Goal: Information Seeking & Learning: Learn about a topic

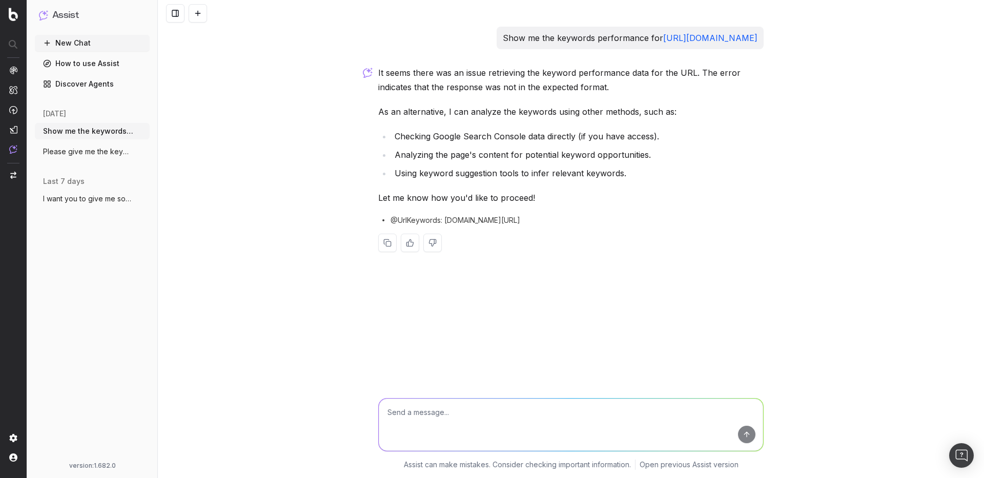
drag, startPoint x: 760, startPoint y: 38, endPoint x: 463, endPoint y: 40, distance: 296.8
click at [497, 40] on div "Show me the keywords performance for https://quickbooks.intuit.com/fr-ca/" at bounding box center [630, 38] width 267 height 23
copy p "Show me the keywords performance for https://quickbooks.intuit.com/fr-ca/"
click at [431, 427] on textarea at bounding box center [571, 425] width 384 height 52
paste textarea "Show me the keywords performance for https://quickbooks.intuit.com/fr-ca/"
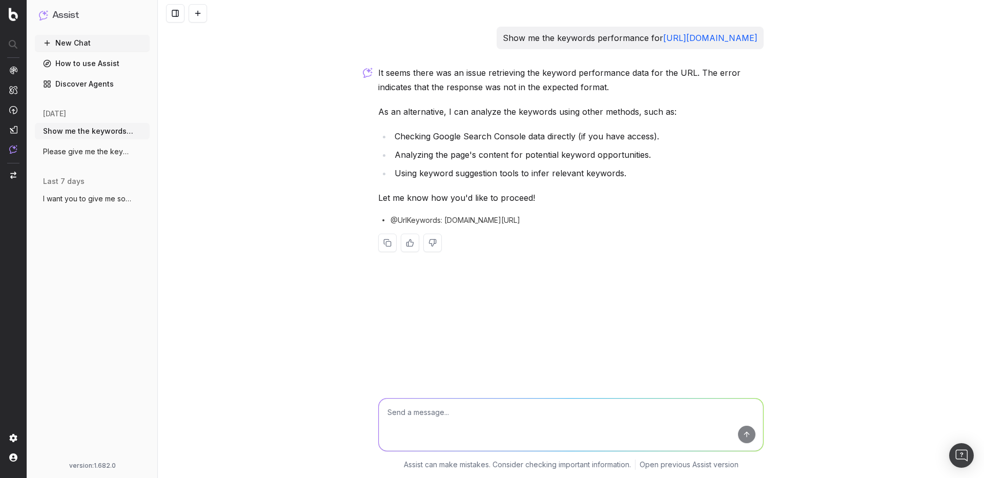
type textarea "Show me the keywords performance for https://quickbooks.intuit.com/fr-ca/"
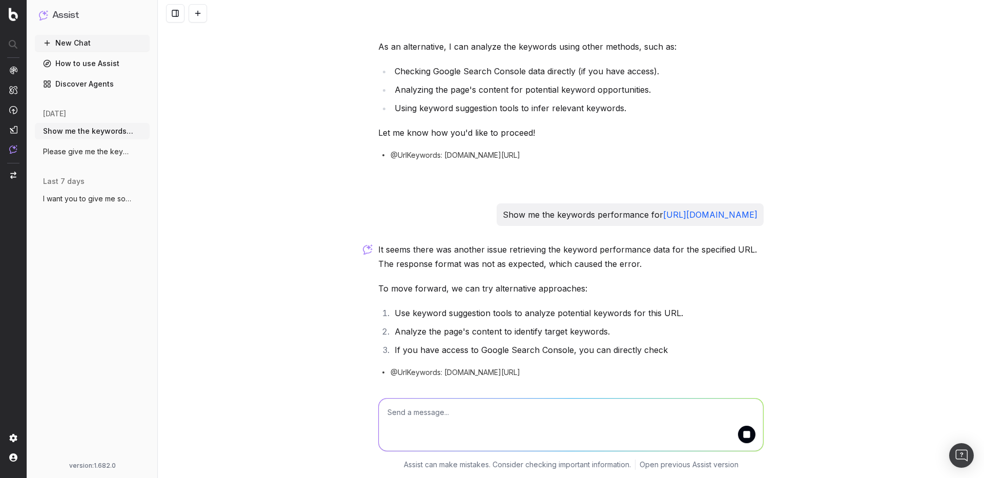
scroll to position [139, 0]
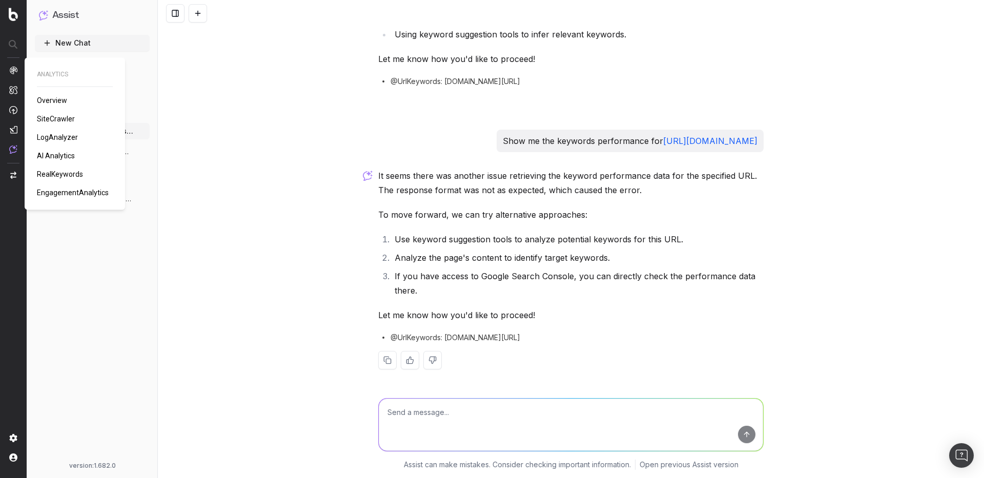
click at [62, 118] on span "SiteCrawler" at bounding box center [56, 119] width 38 height 8
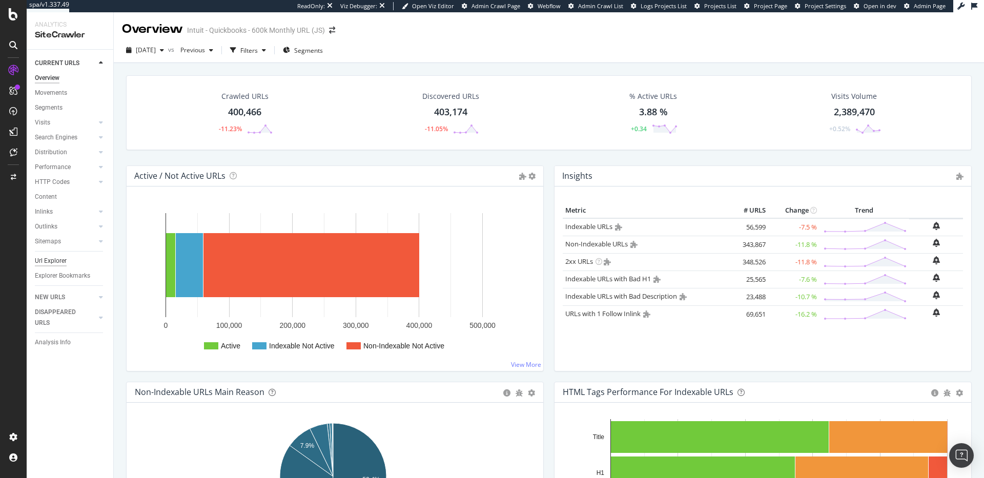
click at [59, 258] on div "Url Explorer" at bounding box center [51, 261] width 32 height 11
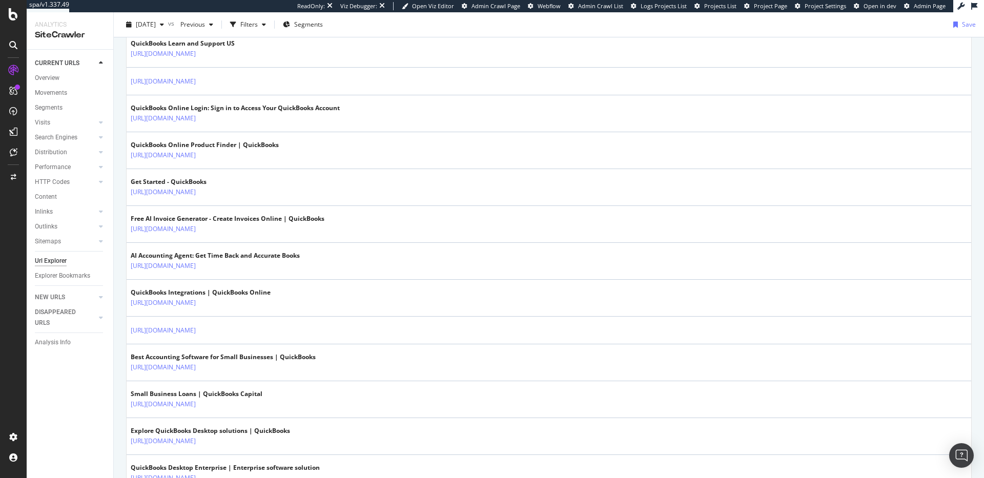
scroll to position [343, 0]
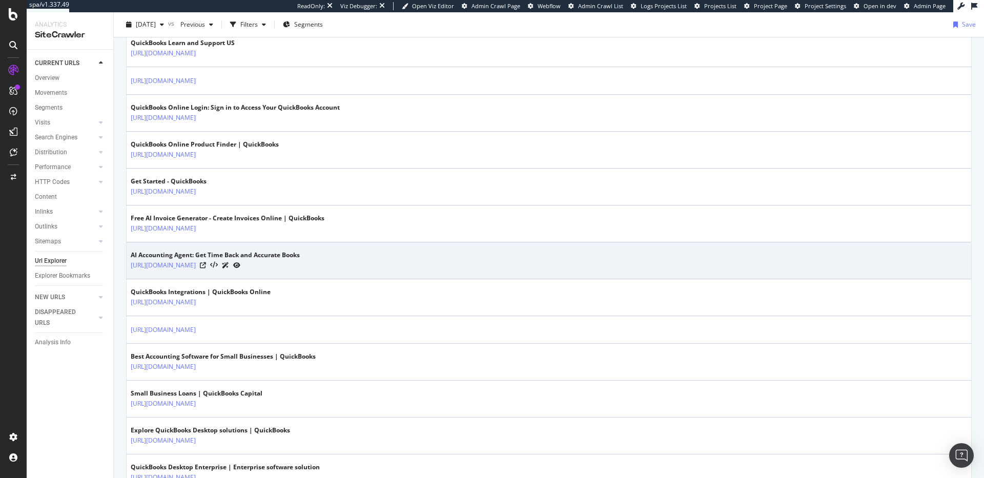
click at [229, 264] on icon at bounding box center [225, 265] width 7 height 6
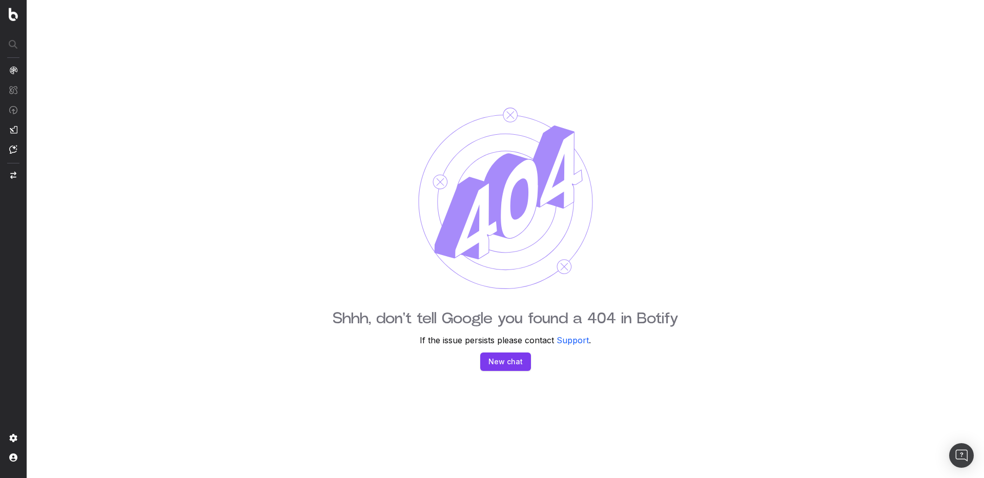
click at [494, 362] on button "New chat" at bounding box center [505, 362] width 51 height 18
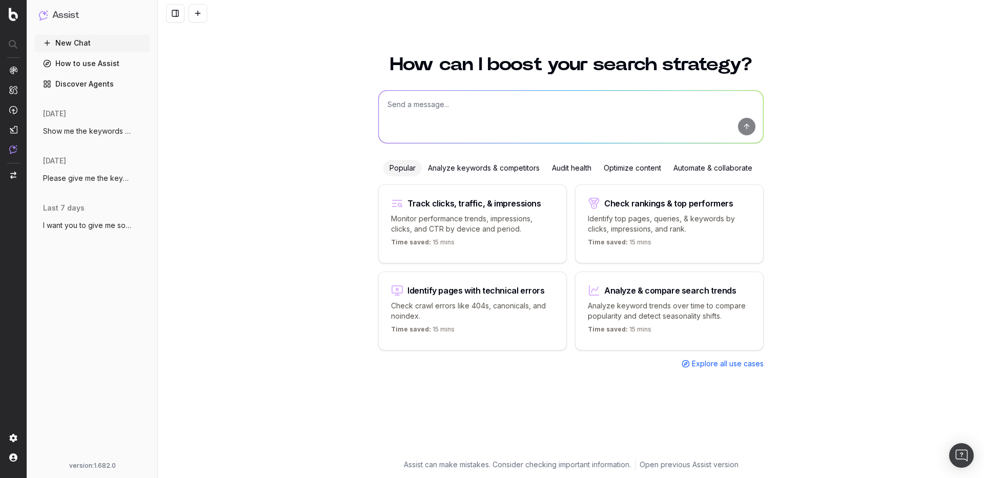
click at [431, 96] on textarea at bounding box center [571, 117] width 384 height 52
type textarea "Tell me the search volume for accounting"
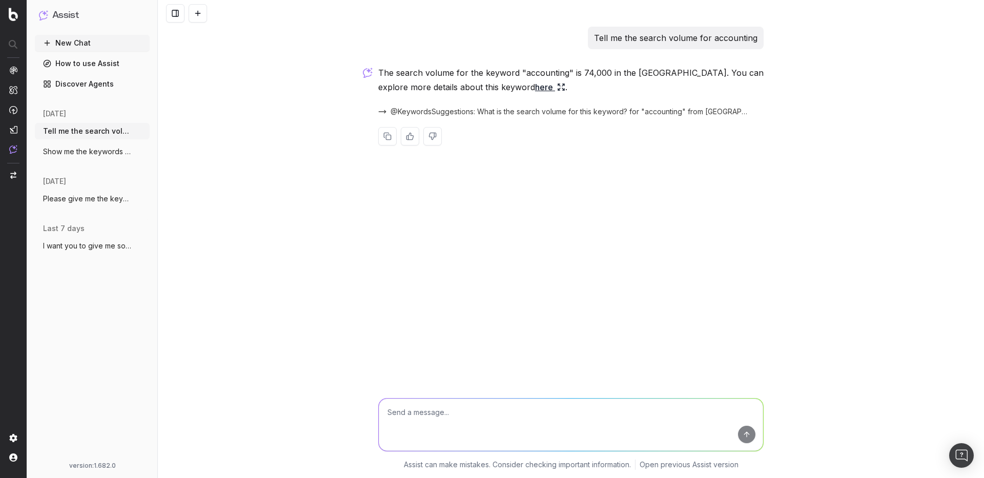
click at [448, 111] on span "@KeywordsSuggestions: What is the search volume for this keyword? for "accounti…" at bounding box center [571, 112] width 361 height 10
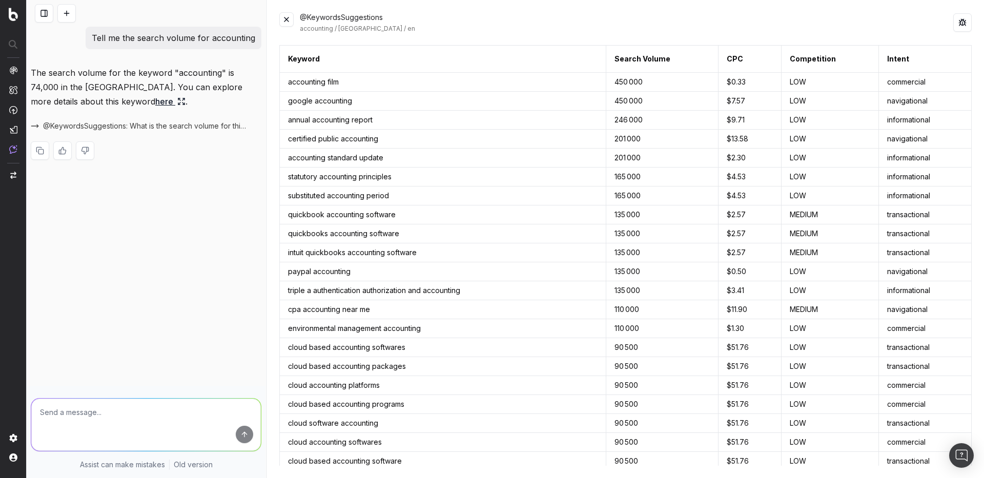
click at [127, 126] on span "@KeywordsSuggestions: What is the search volume for this keyword? for "accounti…" at bounding box center [146, 126] width 206 height 10
drag, startPoint x: 339, startPoint y: 28, endPoint x: 377, endPoint y: 28, distance: 38.5
click at [377, 28] on div "accounting / United States / en" at bounding box center [627, 29] width 654 height 8
copy div "United States"
click at [308, 81] on td "accounting film" at bounding box center [443, 82] width 326 height 19
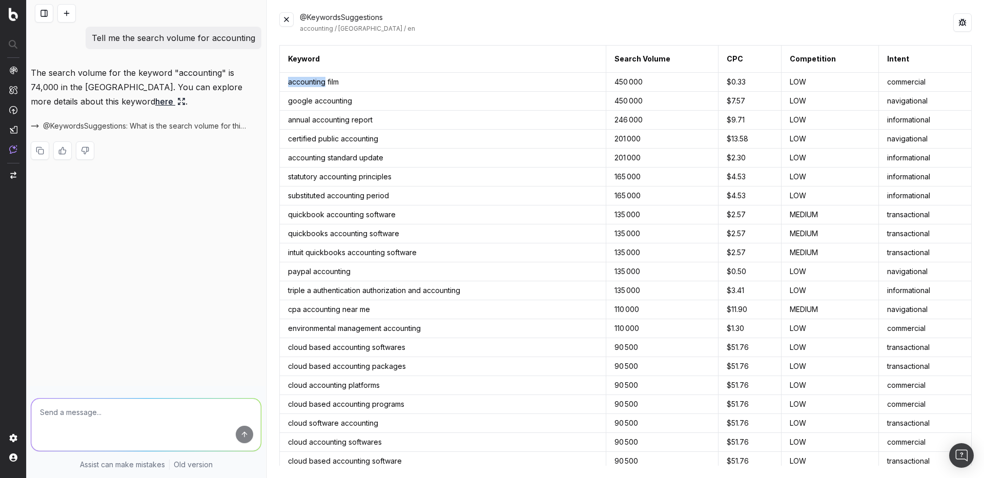
click at [308, 81] on td "accounting film" at bounding box center [443, 82] width 326 height 19
copy td "accounting"
click at [963, 24] on button at bounding box center [963, 22] width 18 height 18
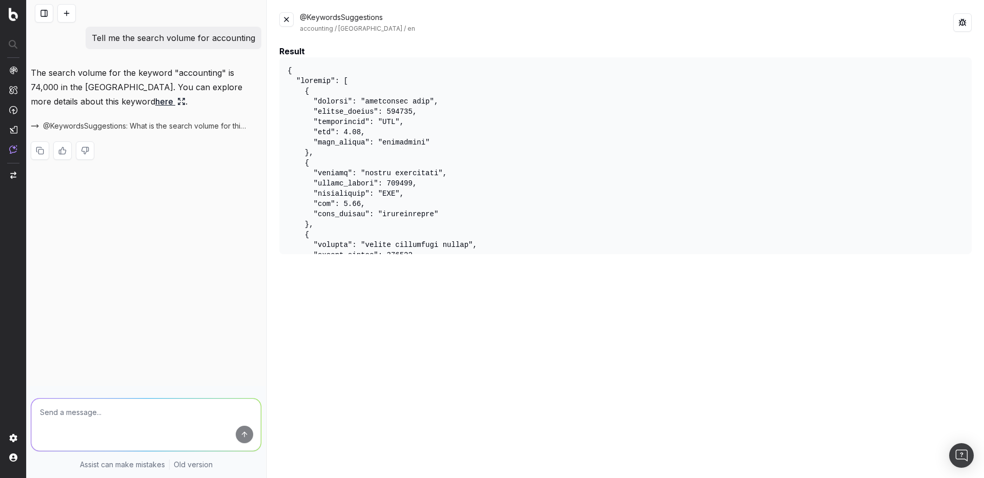
click at [174, 128] on span "@KeywordsSuggestions: What is the search volume for this keyword? for "accounti…" at bounding box center [146, 126] width 206 height 10
click at [257, 127] on span at bounding box center [257, 126] width 8 height 8
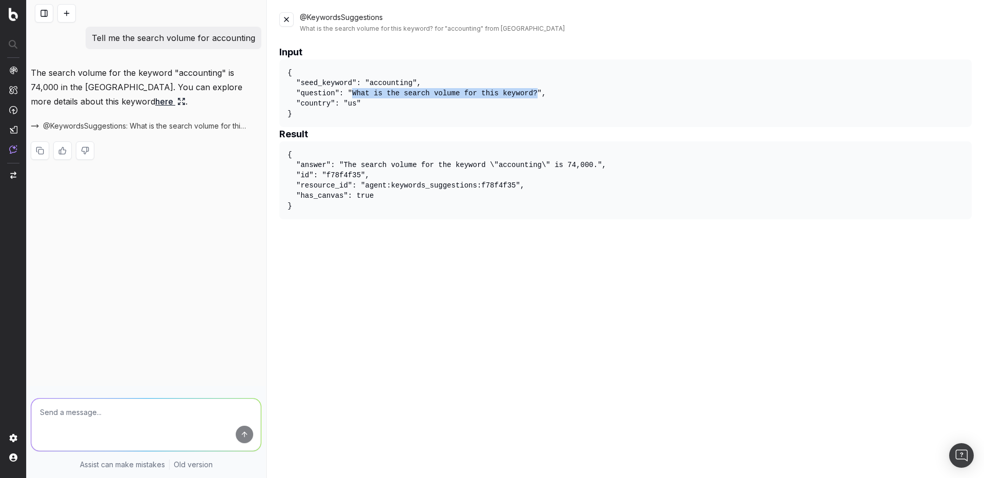
drag, startPoint x: 538, startPoint y: 92, endPoint x: 351, endPoint y: 91, distance: 186.6
click at [351, 91] on pre "{ "seed_keyword": "accounting", "question": "What is the search volume for this…" at bounding box center [625, 93] width 693 height 68
copy pre "What is the search volume for this keyword?"
click at [352, 105] on pre "{ "seed_keyword": "accounting", "question": "What is the search volume for this…" at bounding box center [625, 93] width 693 height 68
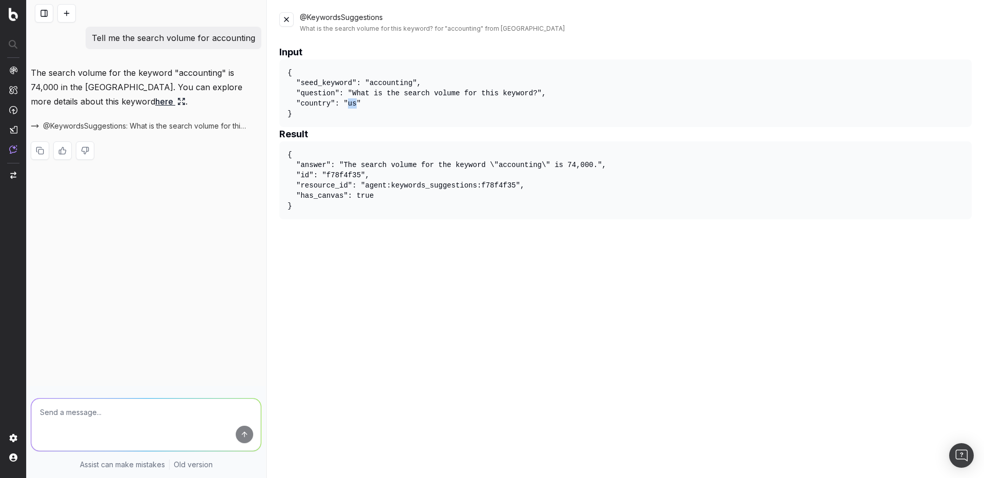
copy pre "us"
click at [327, 116] on pre "{ "seed_keyword": "accounting", "question": "What is the search volume for this…" at bounding box center [625, 93] width 693 height 68
click at [285, 17] on button at bounding box center [286, 19] width 14 height 14
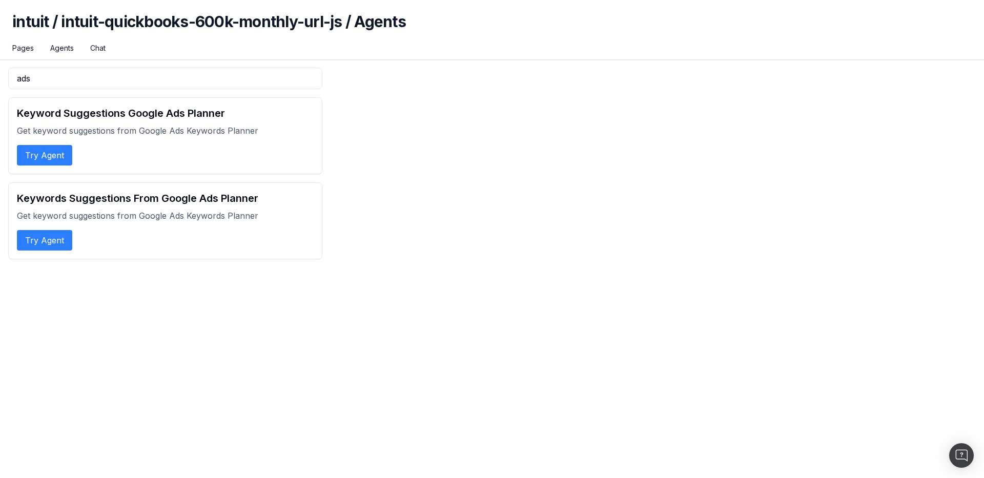
click at [64, 150] on button "Try Agent" at bounding box center [44, 155] width 55 height 21
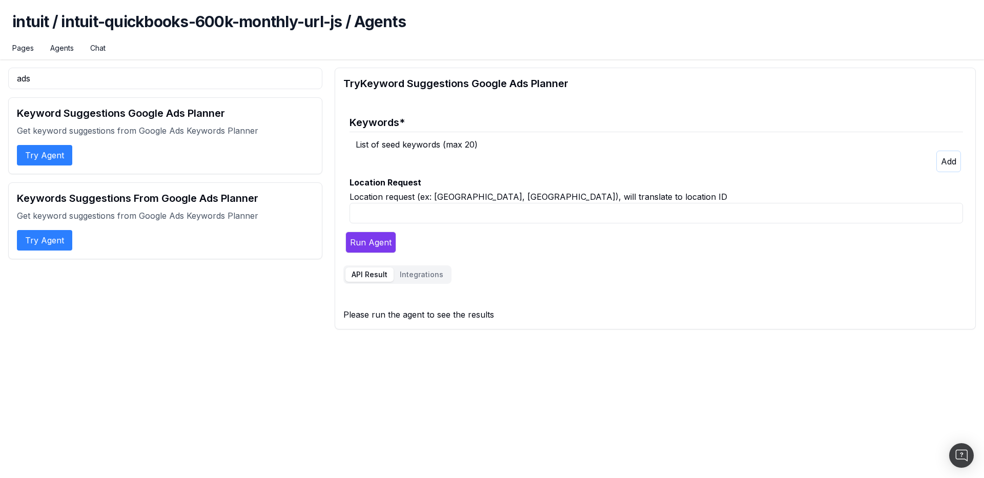
click at [945, 163] on icon "button" at bounding box center [948, 161] width 15 height 10
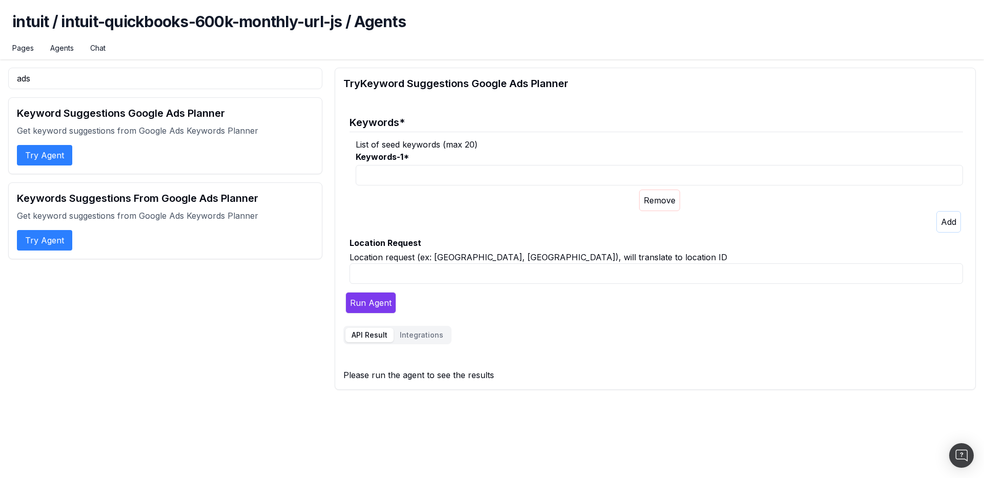
click at [433, 175] on input "Keywords-1 *" at bounding box center [660, 175] width 608 height 21
type input "accounting"
click at [388, 273] on input "Location Request" at bounding box center [657, 274] width 614 height 21
click at [321, 176] on div "ads Keyword Suggestions Google Ads Planner Get keyword suggestions from Google …" at bounding box center [165, 229] width 314 height 322
click at [412, 274] on input "Location Request" at bounding box center [657, 274] width 614 height 21
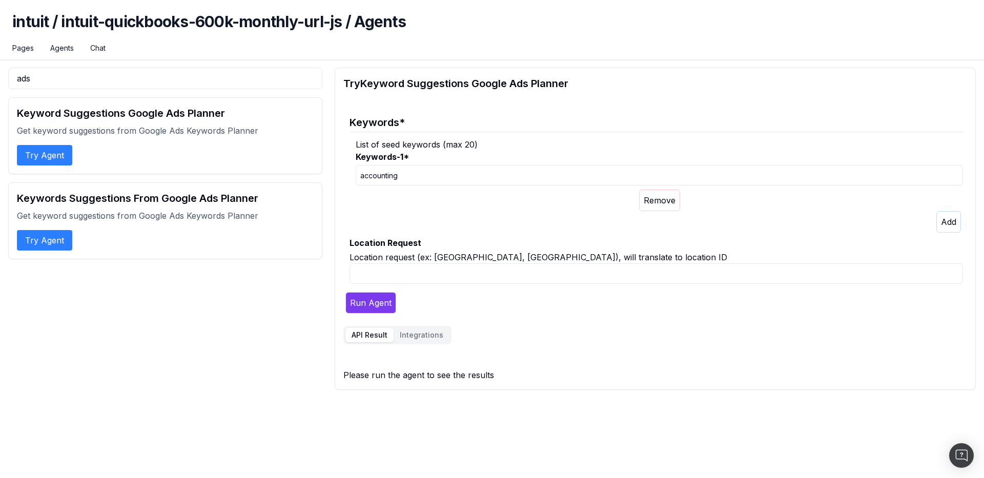
paste input "United States"
click at [354, 274] on input "United States" at bounding box center [657, 274] width 614 height 21
type input "New York, United States"
click at [346, 292] on button "Run Agent" at bounding box center [371, 303] width 51 height 22
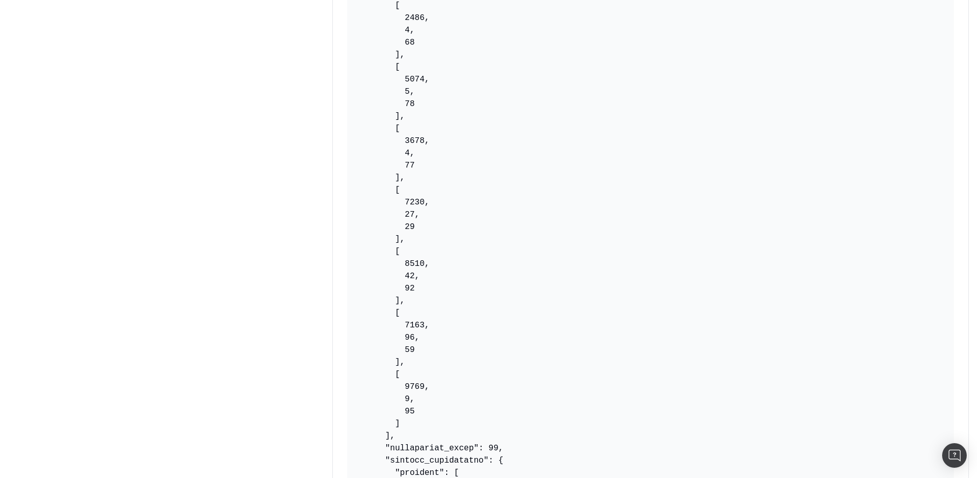
scroll to position [8249, 0]
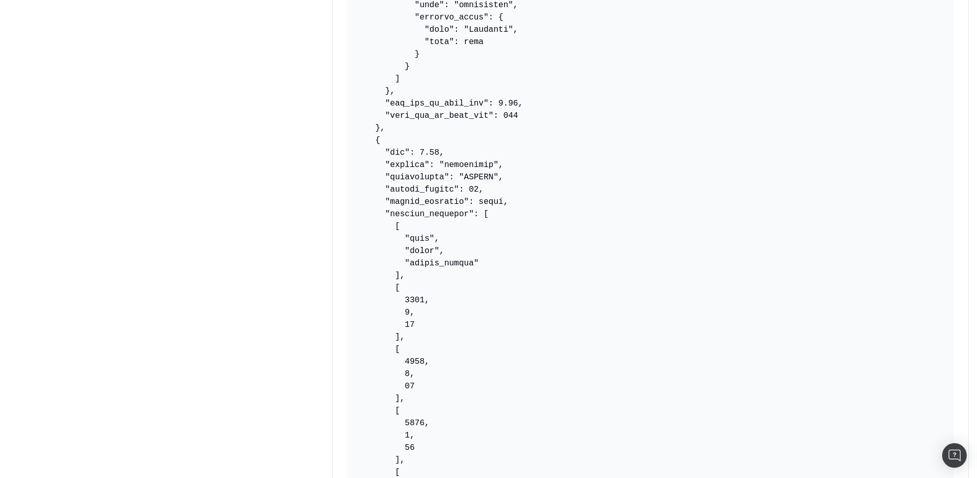
scroll to position [1550, 0]
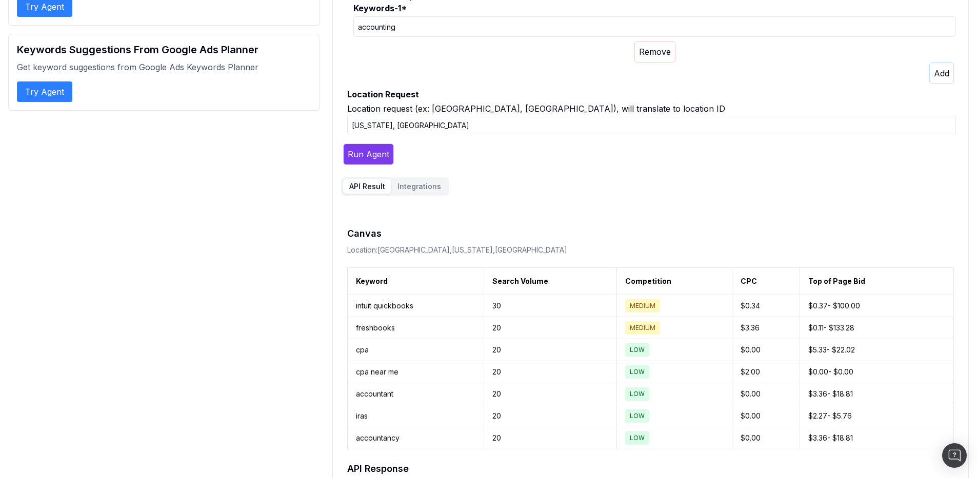
scroll to position [152, 0]
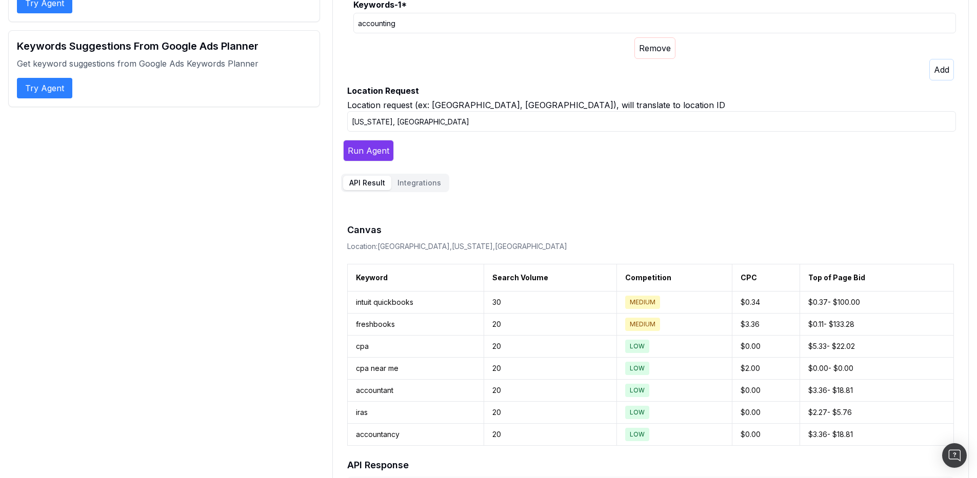
click at [432, 179] on button "Integrations" at bounding box center [419, 183] width 56 height 14
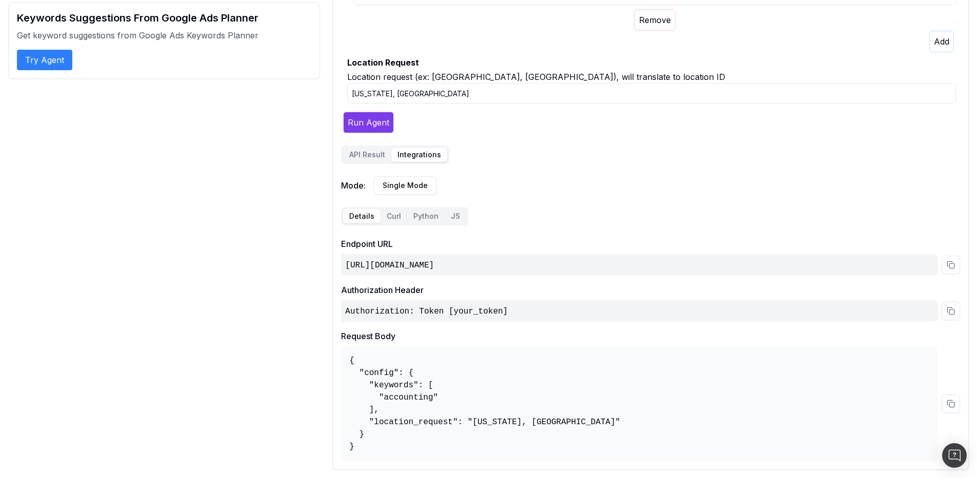
scroll to position [79, 0]
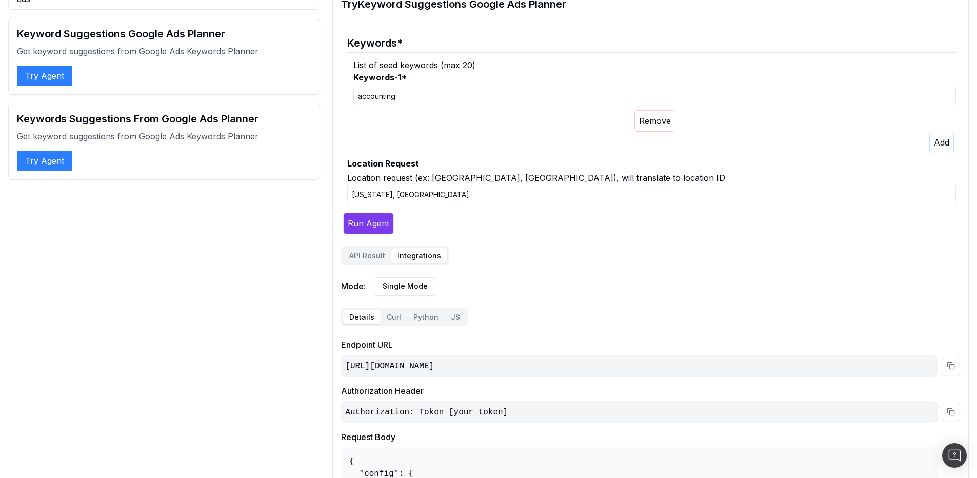
click at [397, 205] on div "Try Keyword Suggestions Google Ads Planner Keywords * List of seed keywords (ma…" at bounding box center [650, 279] width 636 height 583
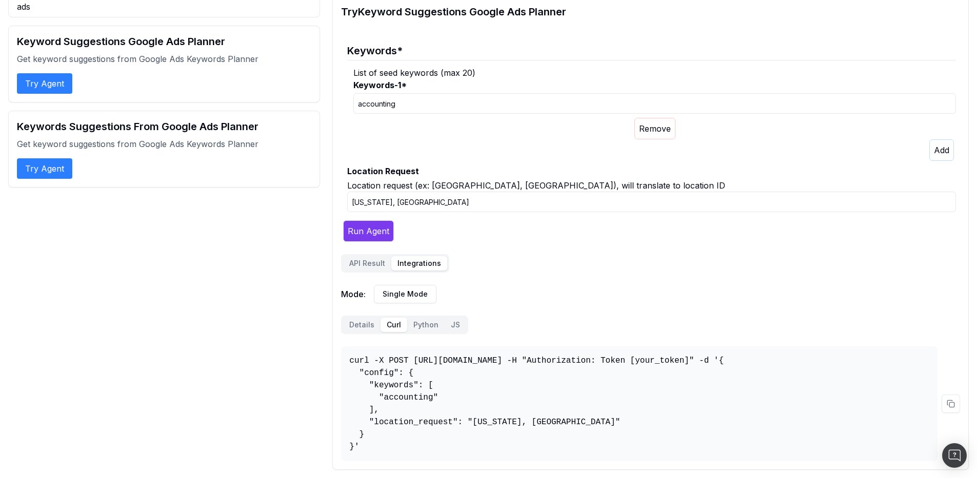
click at [951, 402] on button at bounding box center [950, 404] width 18 height 18
click at [358, 288] on span "Mode:" at bounding box center [353, 294] width 25 height 12
click at [394, 279] on html "intuit / intuit-quickbooks-600k-monthly-url-js / Agents Pages Agents Chat ads K…" at bounding box center [492, 167] width 984 height 478
click at [405, 283] on html "intuit / intuit-quickbooks-600k-monthly-url-js / Agents Pages Agents Chat ads K…" at bounding box center [492, 167] width 984 height 478
click at [403, 285] on html "intuit / intuit-quickbooks-600k-monthly-url-js / Agents Pages Agents Chat ads K…" at bounding box center [488, 167] width 977 height 478
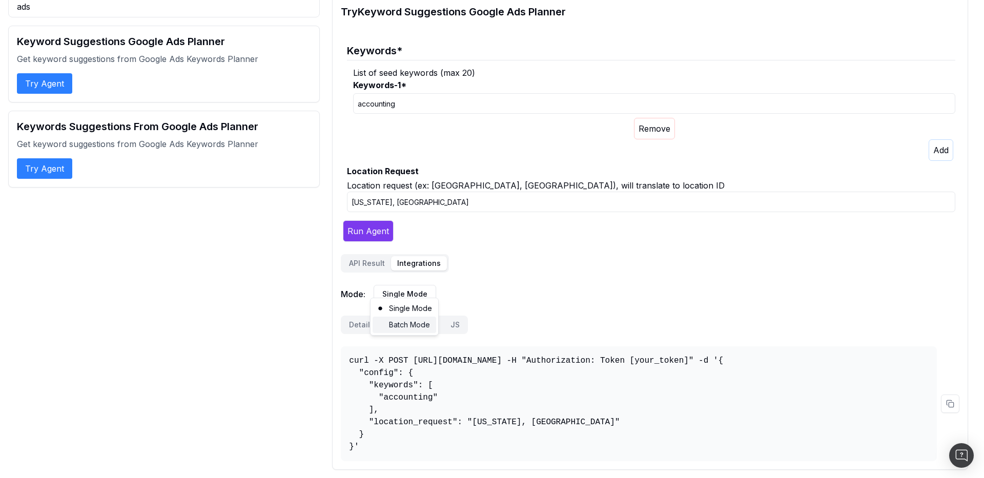
click at [407, 320] on div "Batch Mode" at bounding box center [405, 325] width 64 height 16
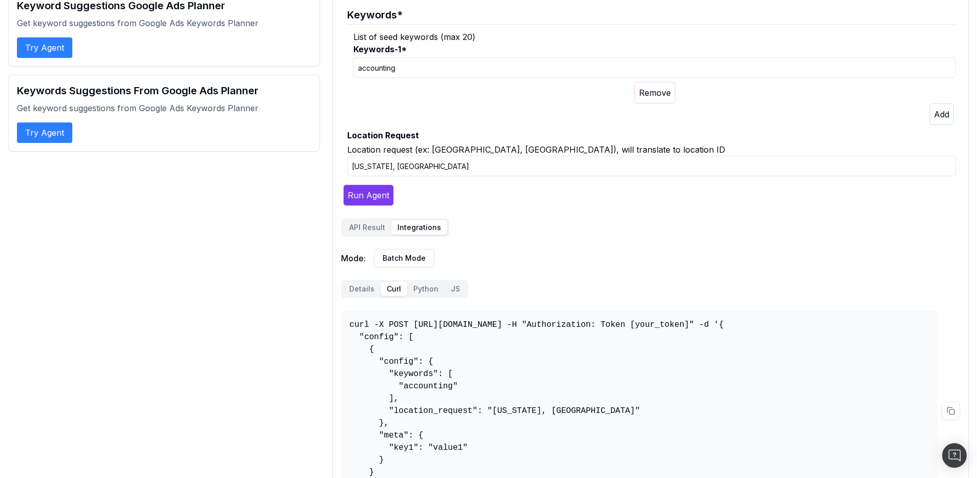
scroll to position [166, 0]
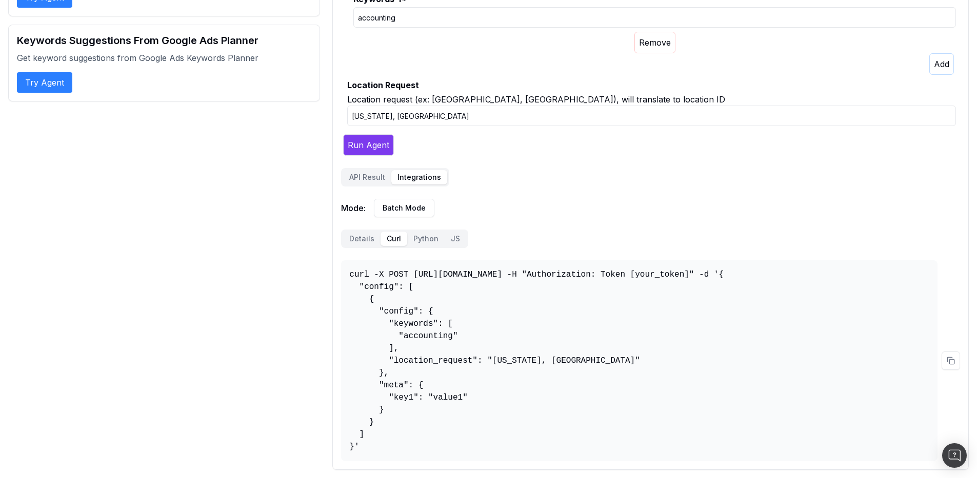
click at [351, 264] on pre "curl -X POST https://osl.botify.com/api/v1/o/agents/intuit/intuit-quickbooks-60…" at bounding box center [639, 360] width 596 height 201
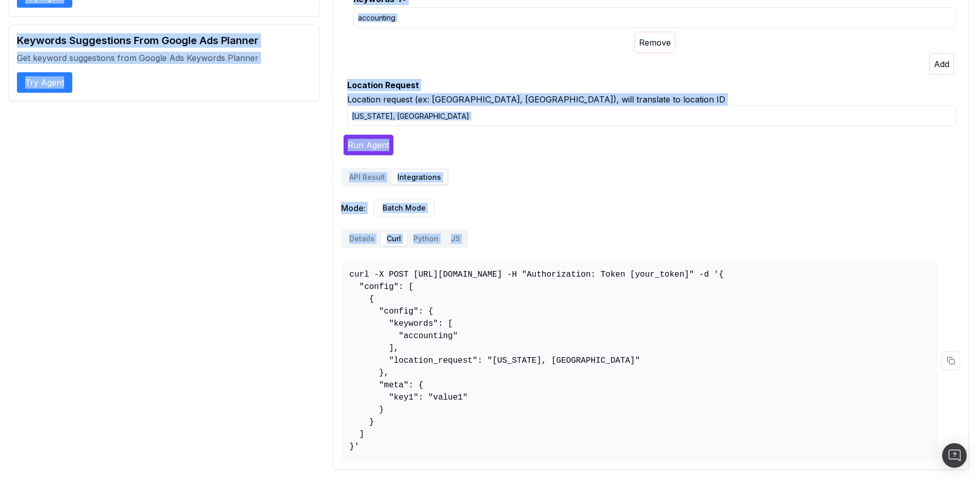
drag, startPoint x: 351, startPoint y: 264, endPoint x: 366, endPoint y: 437, distance: 173.9
click at [366, 437] on pre "curl -X POST https://osl.botify.com/api/v1/o/agents/intuit/intuit-quickbooks-60…" at bounding box center [639, 360] width 596 height 201
copy div "Keyword Suggestions Google Ads Planner Get keyword suggestions from Google Ads …"
click at [354, 278] on pre "curl -X POST https://osl.botify.com/api/v1/o/agents/intuit/intuit-quickbooks-60…" at bounding box center [639, 360] width 596 height 201
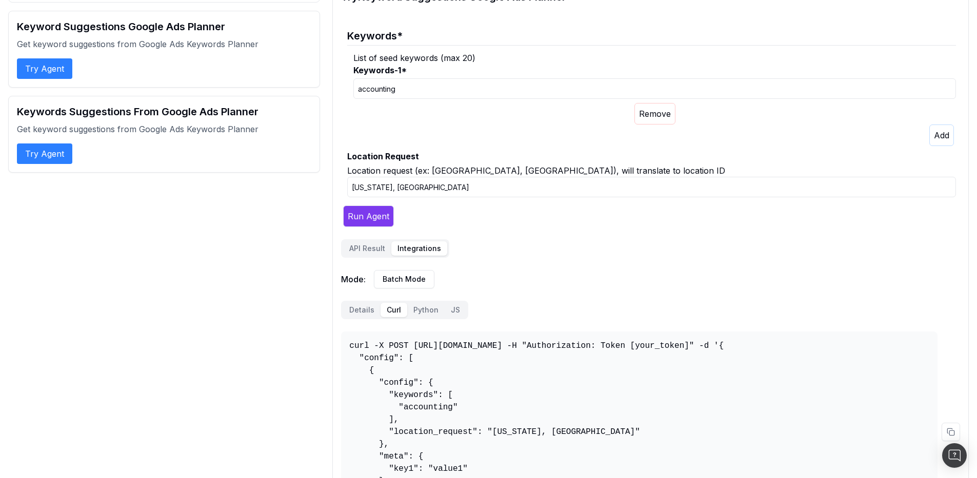
scroll to position [0, 0]
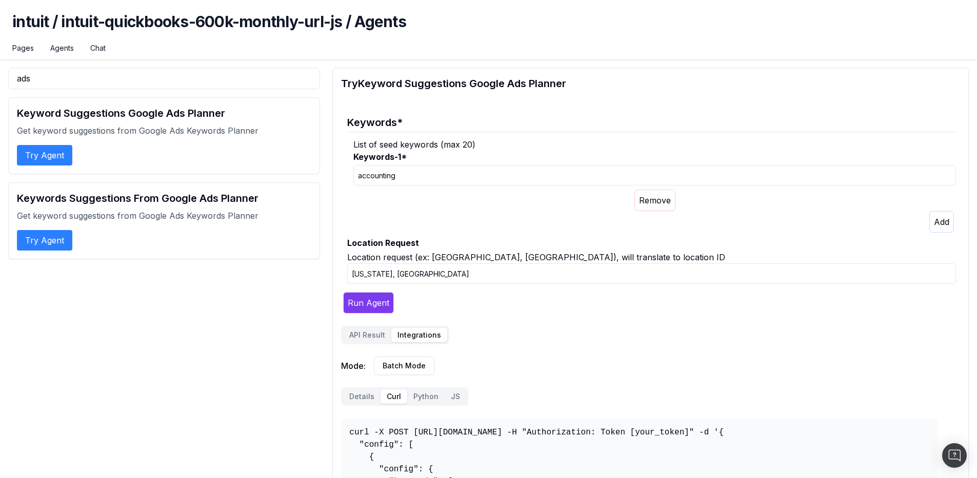
click at [645, 186] on div "Keywords-1 * accounting" at bounding box center [654, 181] width 602 height 60
click at [454, 200] on div at bounding box center [654, 201] width 602 height 22
click at [368, 338] on button "API Result" at bounding box center [367, 335] width 48 height 14
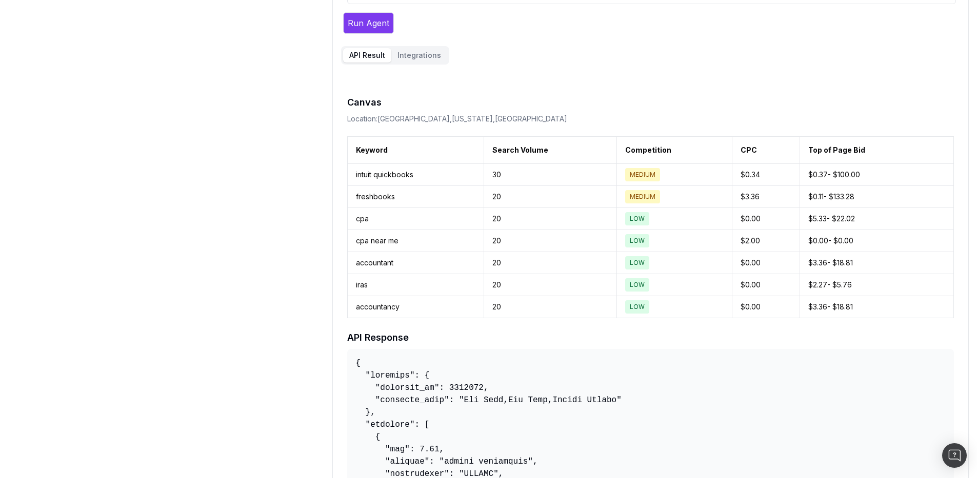
scroll to position [82, 0]
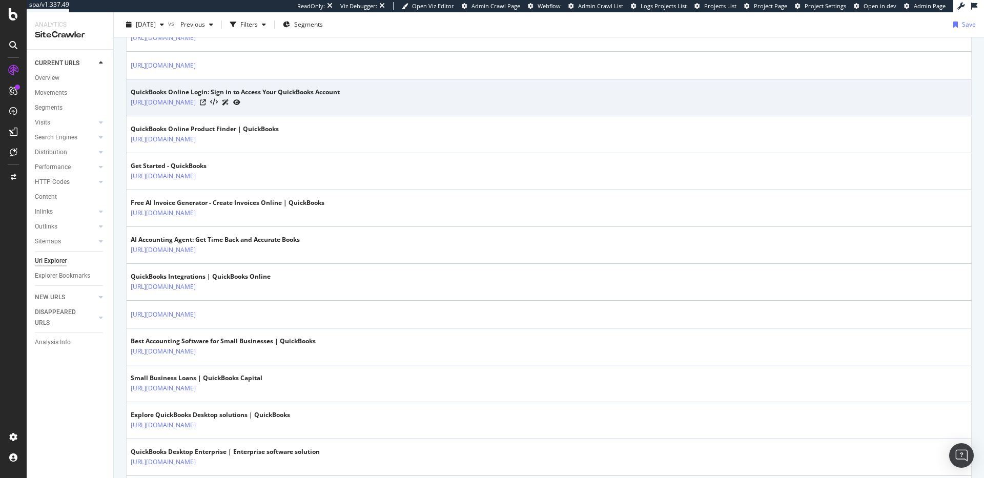
scroll to position [341, 0]
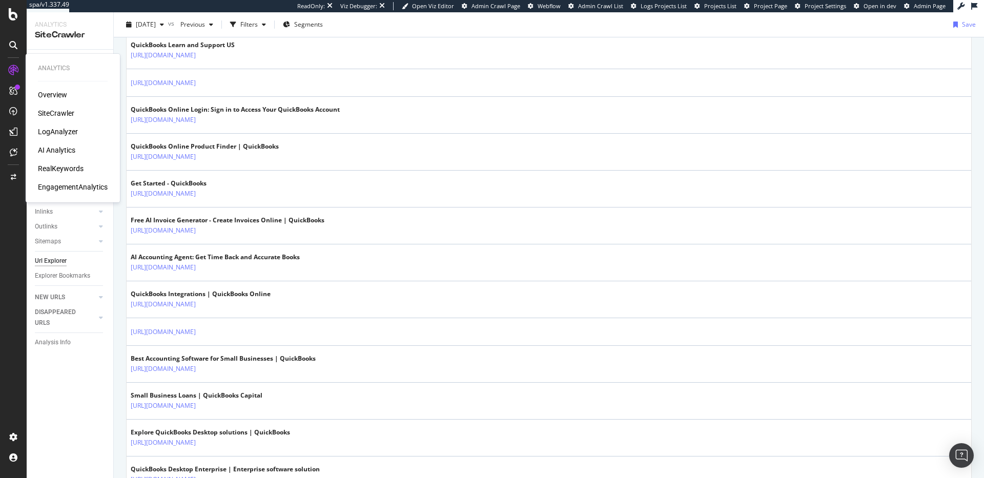
click at [68, 170] on div "RealKeywords" at bounding box center [61, 169] width 46 height 10
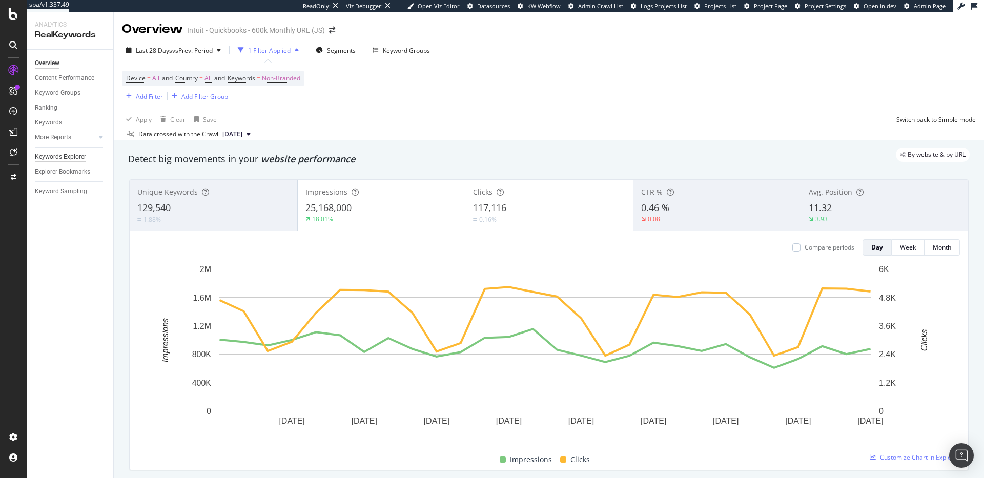
click at [79, 158] on div "Keywords Explorer" at bounding box center [60, 157] width 51 height 11
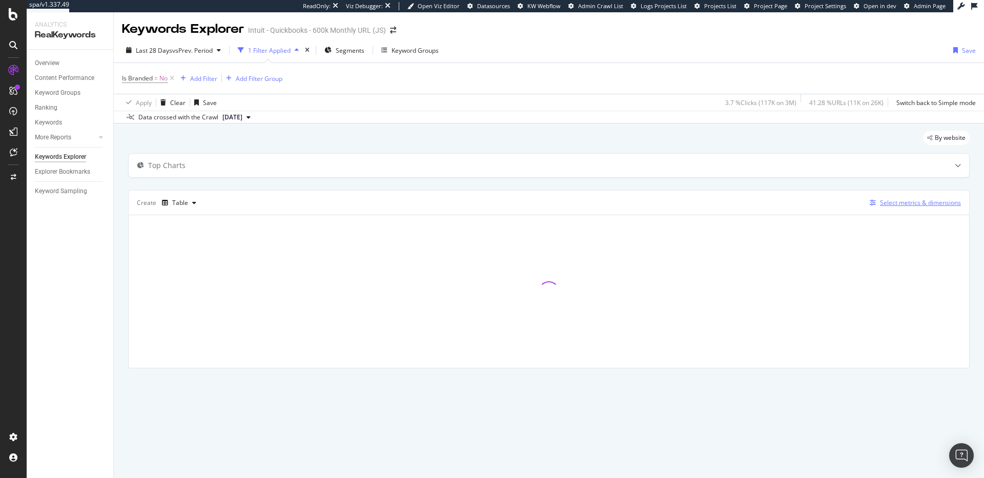
click at [941, 201] on div "Select metrics & dimensions" at bounding box center [920, 202] width 81 height 9
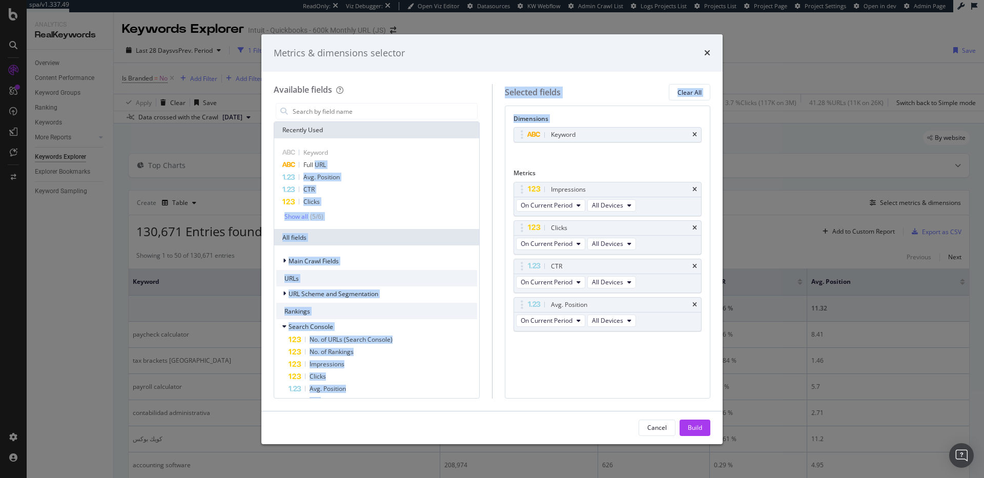
drag, startPoint x: 316, startPoint y: 164, endPoint x: 594, endPoint y: 165, distance: 277.4
click at [594, 165] on div "Available fields Recently Used Keyword Full URL Avg. Position CTR Clicks Show a…" at bounding box center [492, 241] width 437 height 314
click at [529, 154] on div "Keyword You can use this field as a dimension" at bounding box center [608, 145] width 189 height 37
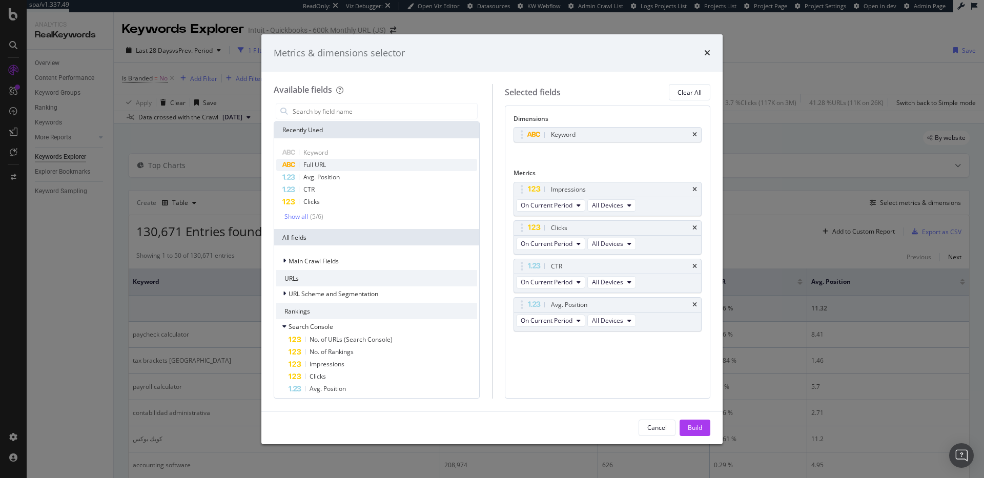
click at [285, 168] on icon "modal" at bounding box center [289, 165] width 14 height 6
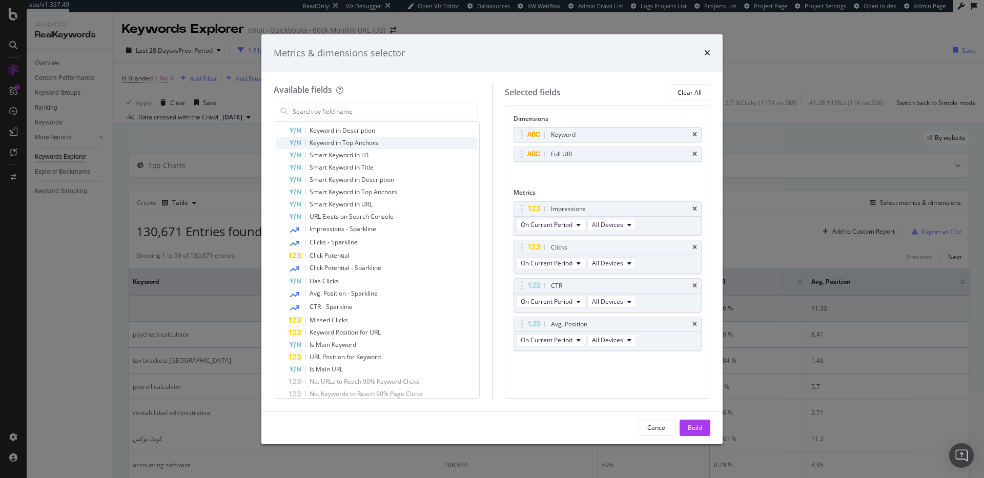
scroll to position [495, 0]
click at [331, 109] on input "modal" at bounding box center [385, 111] width 186 height 15
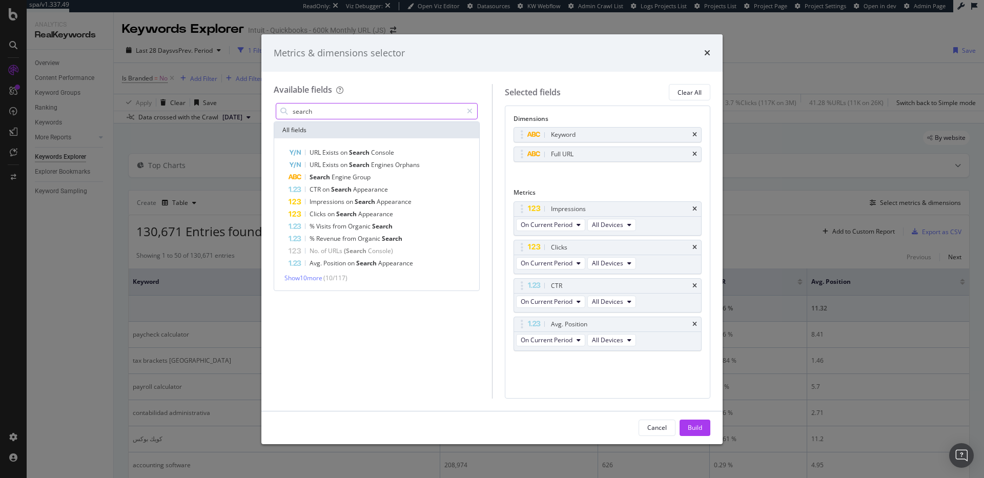
click at [362, 110] on input "search" at bounding box center [377, 111] width 171 height 15
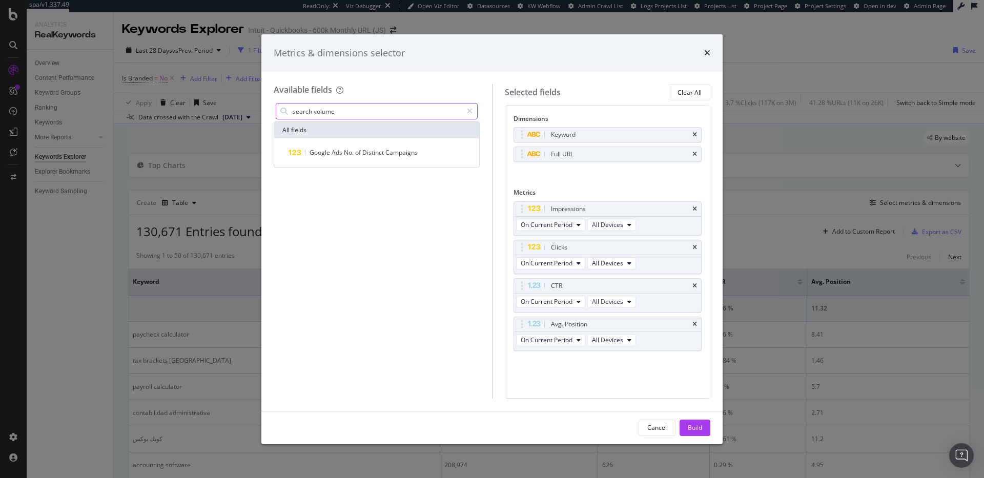
click at [294, 111] on input "search volume" at bounding box center [377, 111] width 171 height 15
type input "volume"
click at [74, 213] on div "Metrics & dimensions selector Available fields volume All fields Google Ads No.…" at bounding box center [492, 239] width 984 height 478
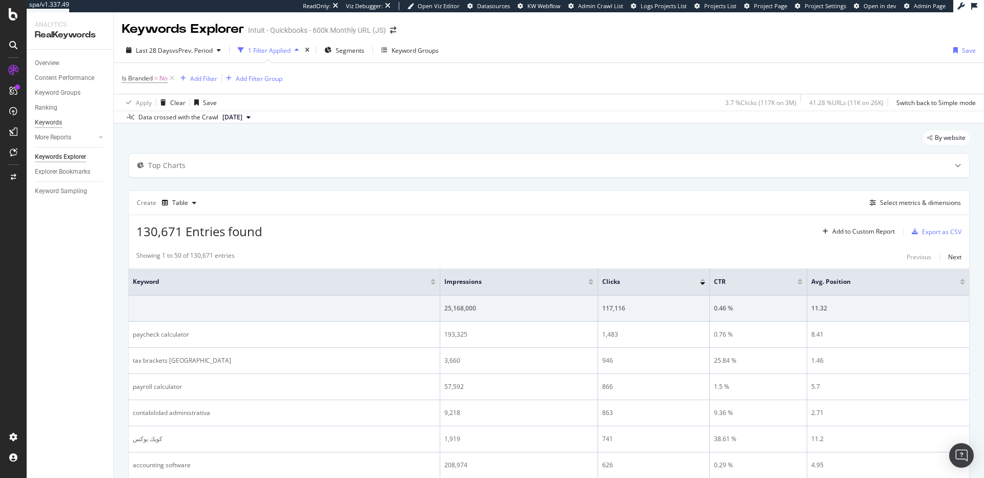
click at [49, 124] on div "Keywords" at bounding box center [48, 122] width 27 height 11
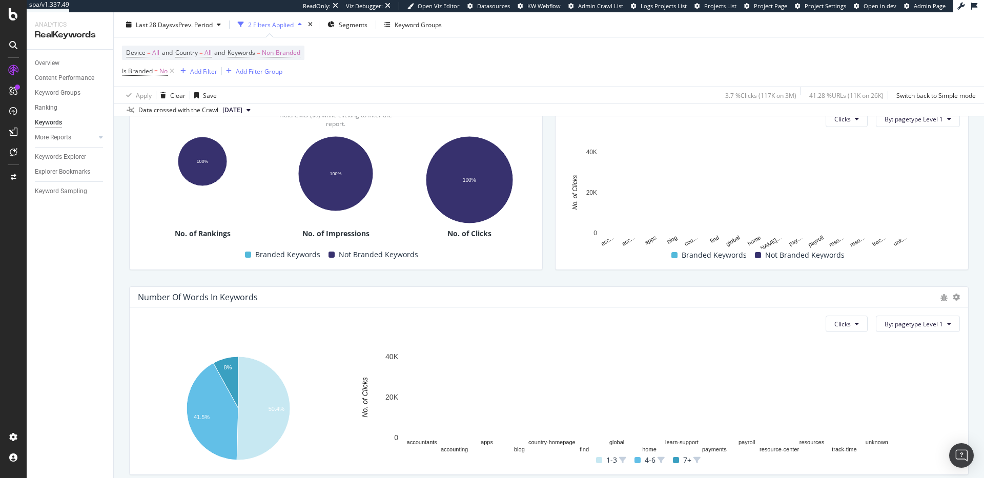
scroll to position [253, 0]
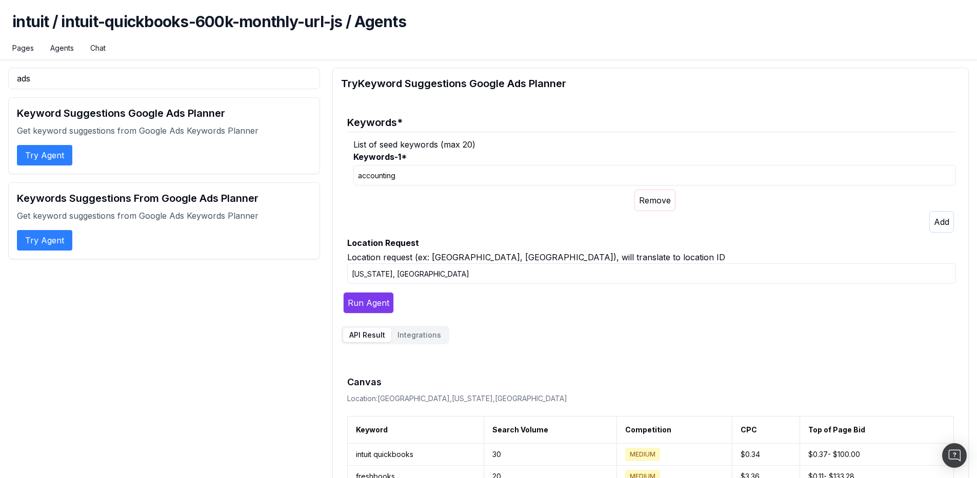
click at [452, 239] on label "Location Request" at bounding box center [651, 243] width 609 height 12
click at [452, 264] on input "New York, United States" at bounding box center [651, 274] width 609 height 21
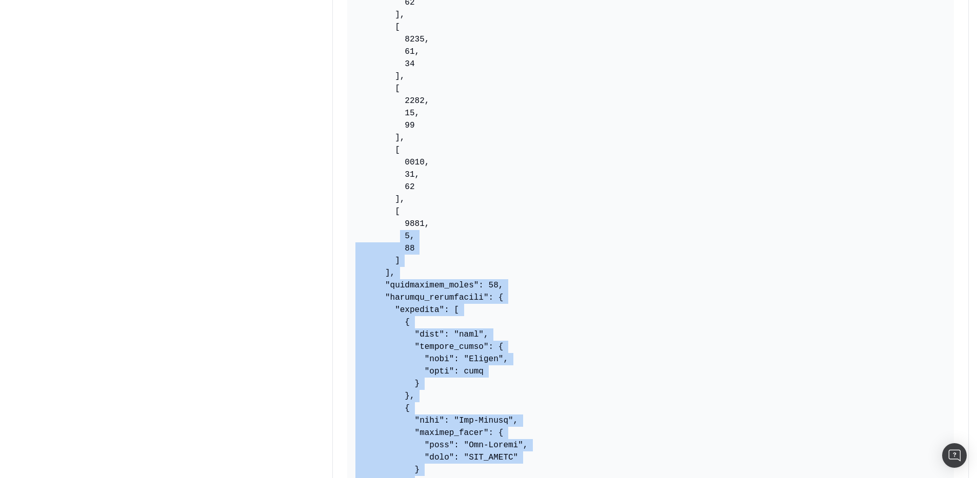
scroll to position [7001, 0]
drag, startPoint x: 374, startPoint y: 442, endPoint x: 399, endPoint y: 250, distance: 193.9
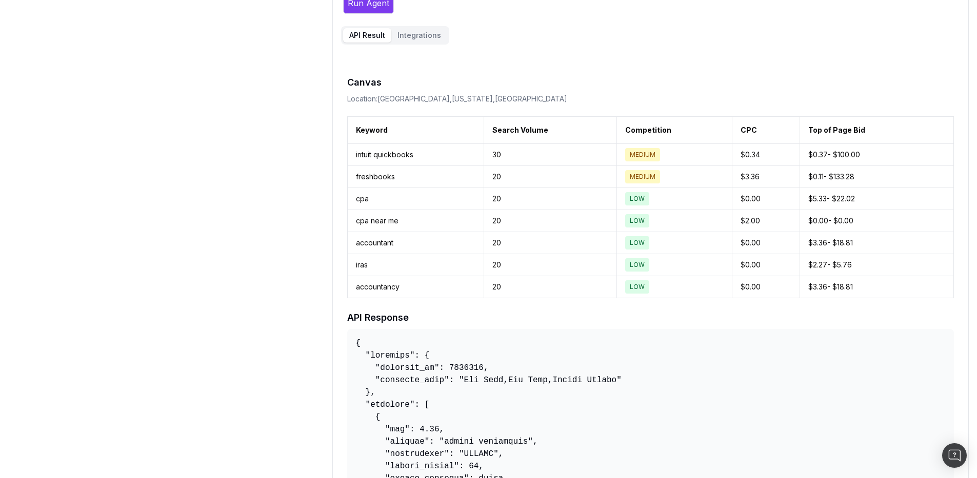
scroll to position [225, 0]
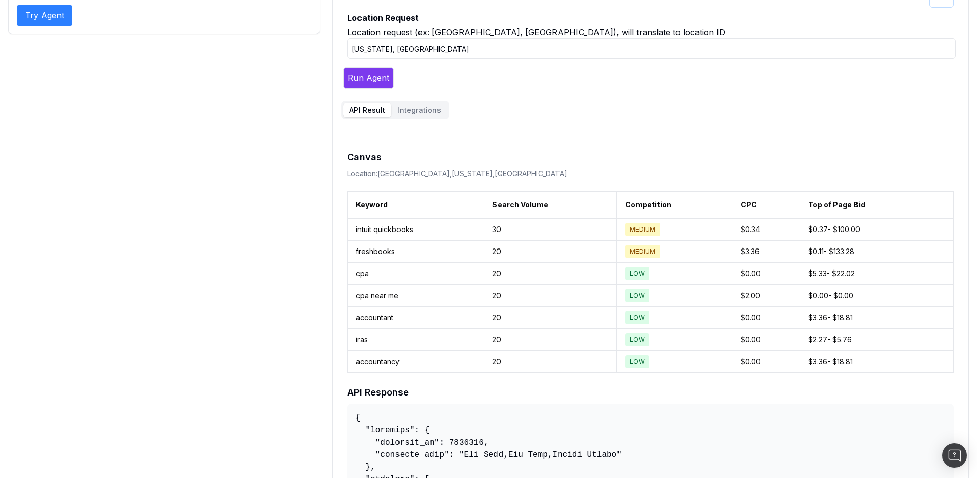
click at [368, 75] on button "Run Agent" at bounding box center [368, 78] width 51 height 22
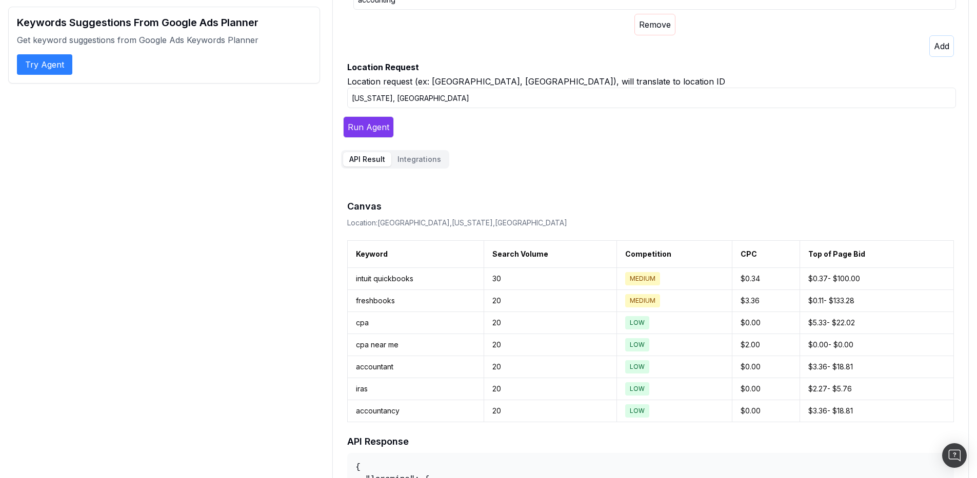
scroll to position [175, 0]
click at [388, 411] on td "accountancy" at bounding box center [416, 412] width 136 height 22
copy td "accountancy"
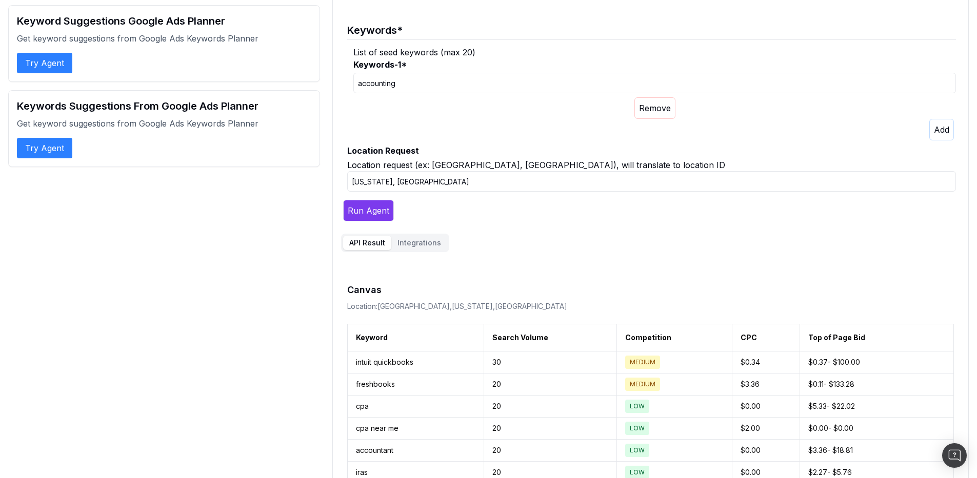
scroll to position [0, 0]
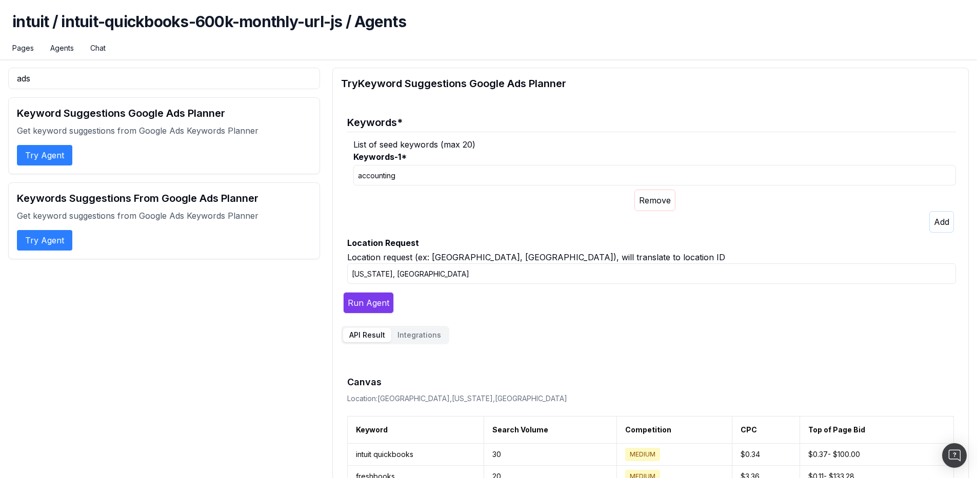
click at [379, 183] on input "accounting" at bounding box center [654, 175] width 602 height 21
click at [381, 177] on input "accounting" at bounding box center [654, 175] width 602 height 21
paste input "ancy"
click at [375, 301] on button "Run Agent" at bounding box center [368, 303] width 51 height 22
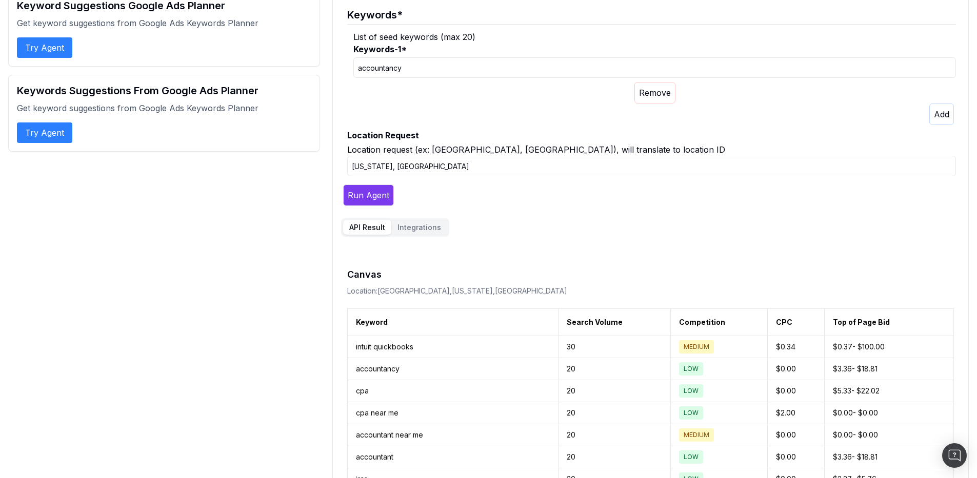
scroll to position [34, 0]
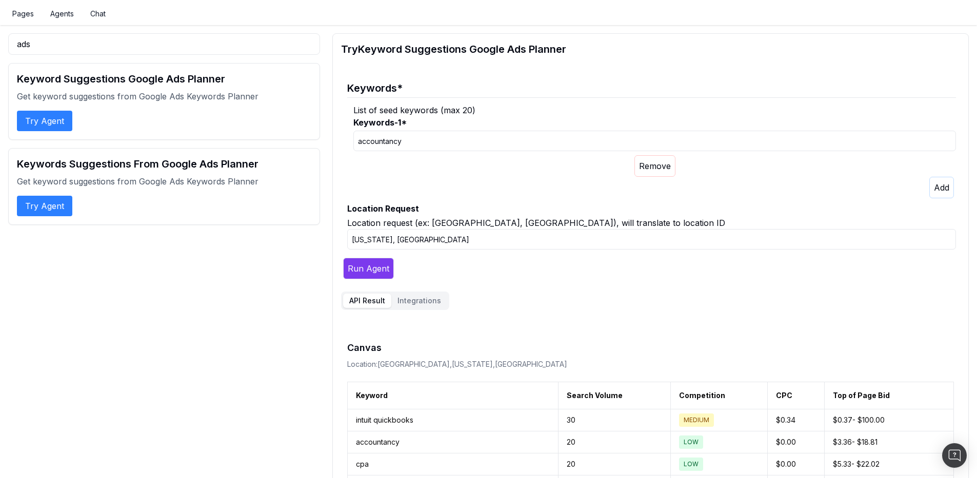
click at [402, 140] on input "accountancy" at bounding box center [654, 141] width 602 height 21
click at [361, 143] on input "accountant" at bounding box center [654, 141] width 602 height 21
type input "accountant"
click at [619, 204] on label "Location Request" at bounding box center [651, 209] width 609 height 12
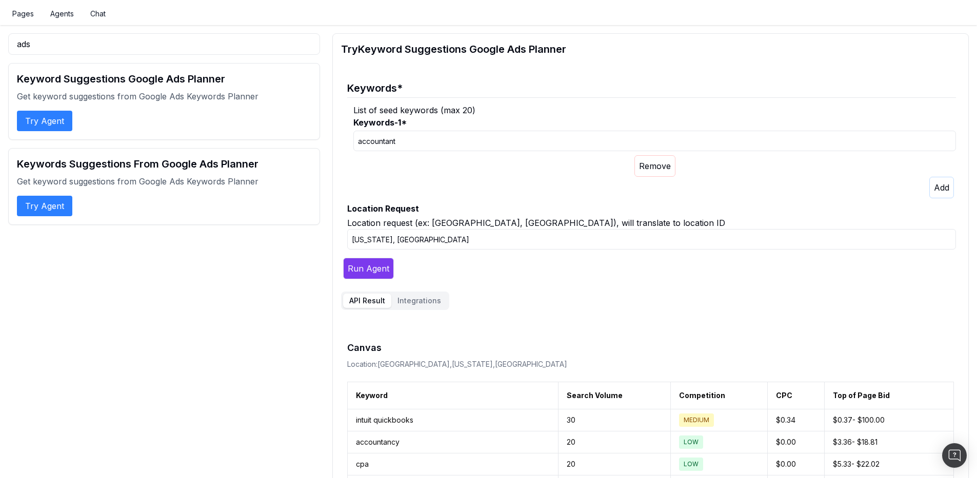
click at [619, 229] on input "New York, United States" at bounding box center [651, 239] width 609 height 21
click at [938, 187] on icon "button" at bounding box center [941, 188] width 15 height 10
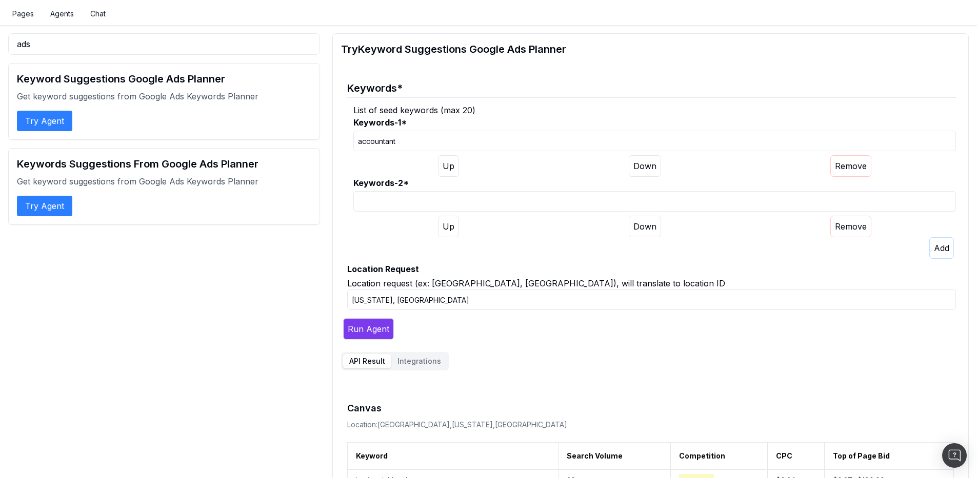
click at [477, 208] on input "Keywords-2 *" at bounding box center [654, 201] width 602 height 21
paste input "delay in direct deposit"
type input "delay in direct deposit"
click at [930, 244] on button "button" at bounding box center [941, 248] width 25 height 22
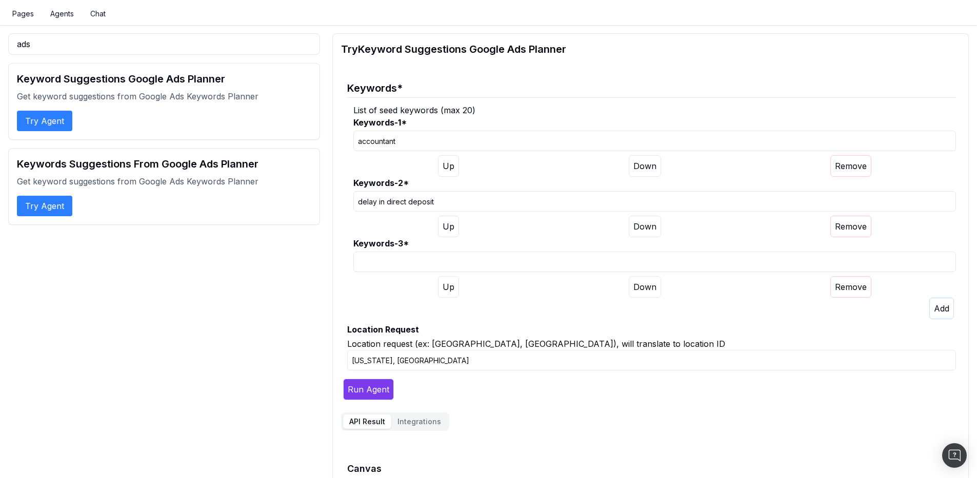
click at [415, 259] on input "Keywords-3 *" at bounding box center [654, 262] width 602 height 21
paste input "ledger format sample"
type input "ledger format sample"
click at [949, 309] on button "button" at bounding box center [941, 309] width 25 height 22
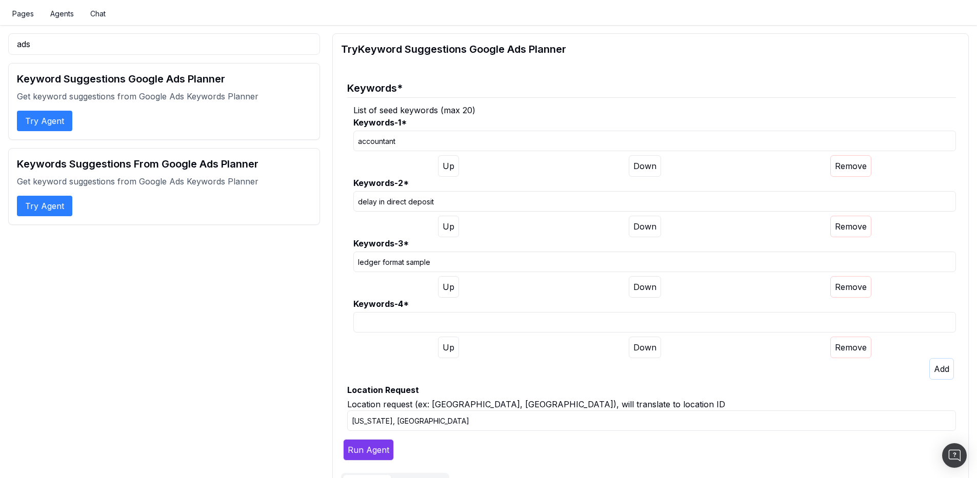
click at [428, 327] on input "Keywords-4 *" at bounding box center [654, 322] width 602 height 21
paste input "preguntas para un emprendedor"
type input "preguntas para un emprendedor"
click at [934, 369] on icon "button" at bounding box center [941, 369] width 15 height 10
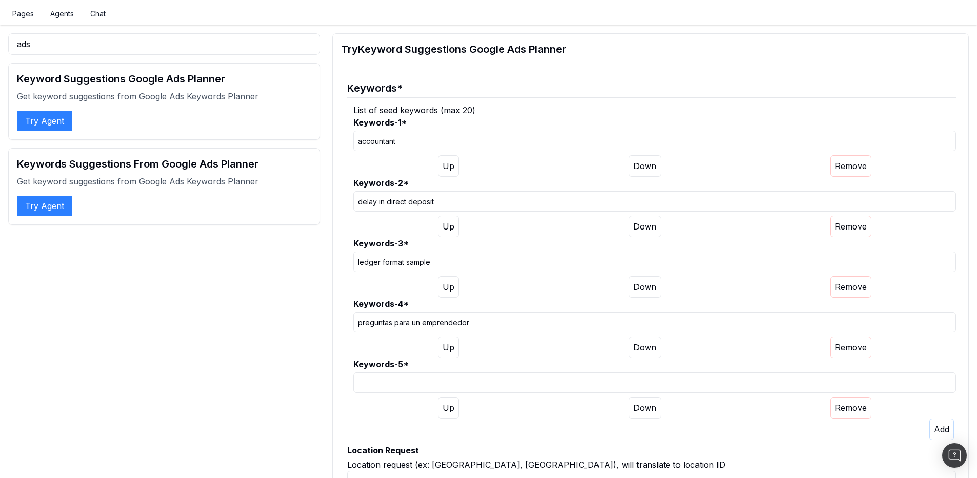
click at [424, 390] on div "Keywords-5 *" at bounding box center [654, 388] width 602 height 60
click at [426, 386] on input "Keywords-5 *" at bounding box center [654, 383] width 602 height 21
paste input "online check printin"
type input "online check printing"
click at [936, 424] on icon "button" at bounding box center [941, 429] width 15 height 10
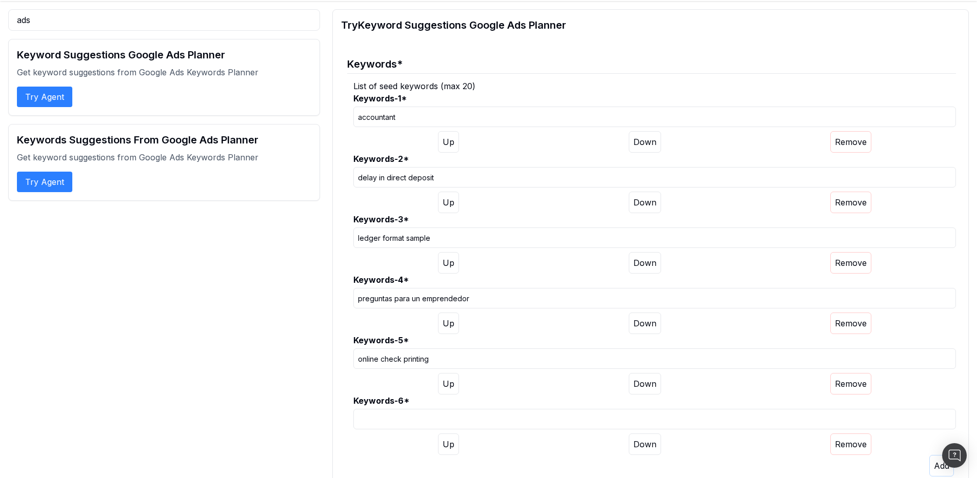
scroll to position [205, 0]
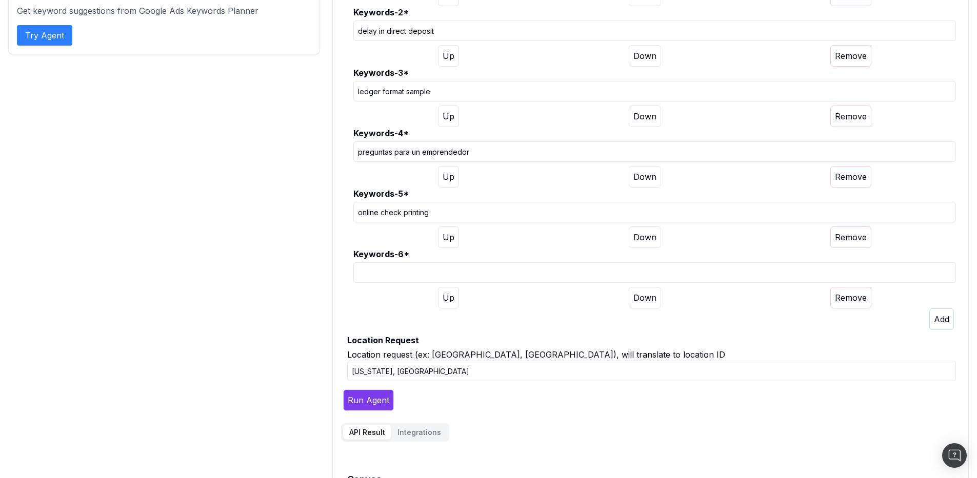
click at [375, 284] on div "Keywords-6 *" at bounding box center [654, 278] width 602 height 60
click at [375, 276] on input "Keywords-6 *" at bounding box center [654, 272] width 602 height 21
paste input "faire sa comptabilité sur excel"
type input "faire sa comptabilité sur excel"
click at [930, 316] on button "button" at bounding box center [941, 320] width 25 height 22
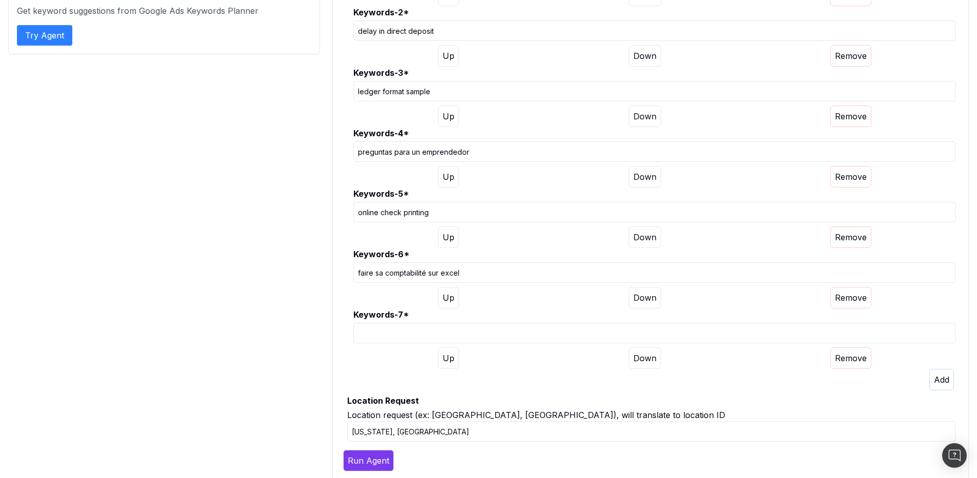
click at [447, 340] on input "Keywords-7 *" at bounding box center [654, 333] width 602 height 21
paste input "go2 customer service number"
type input "go2 customer service number"
click at [929, 380] on button "button" at bounding box center [941, 380] width 25 height 22
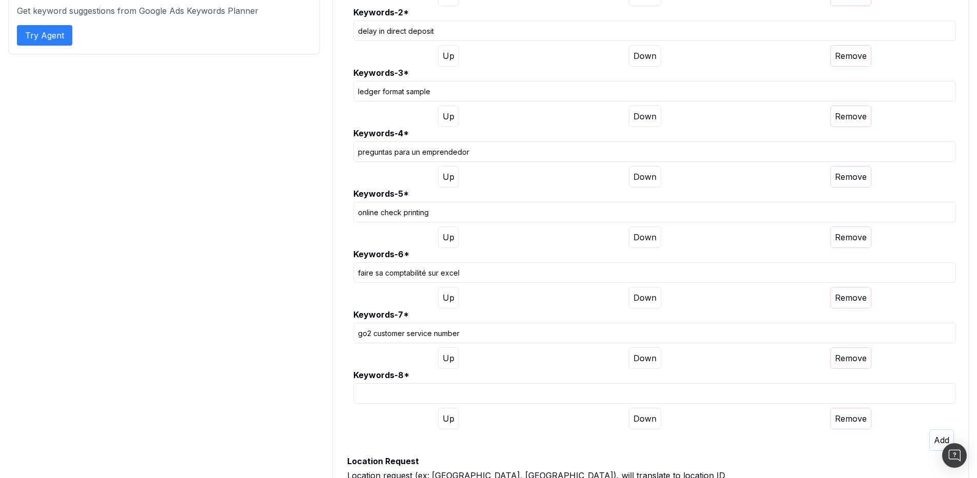
click at [404, 388] on input "Keywords-8 *" at bounding box center [654, 393] width 602 height 21
type input "r"
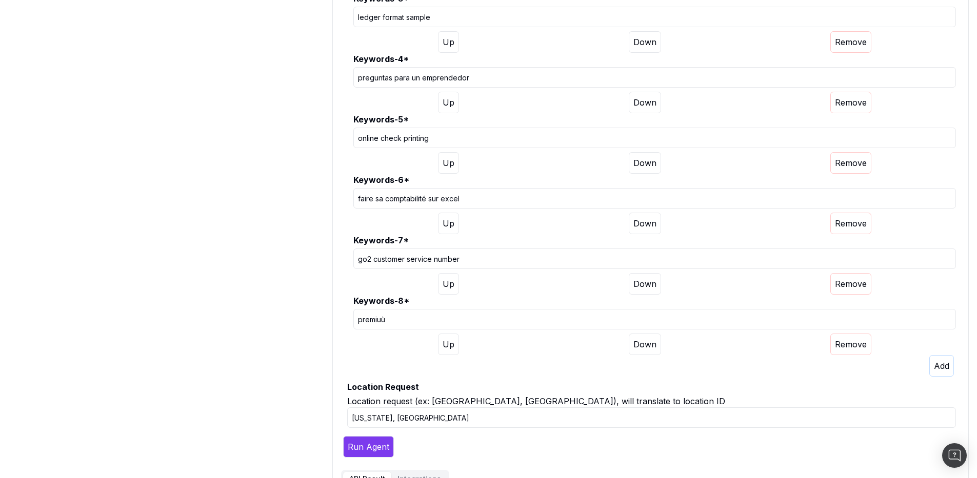
scroll to position [384, 0]
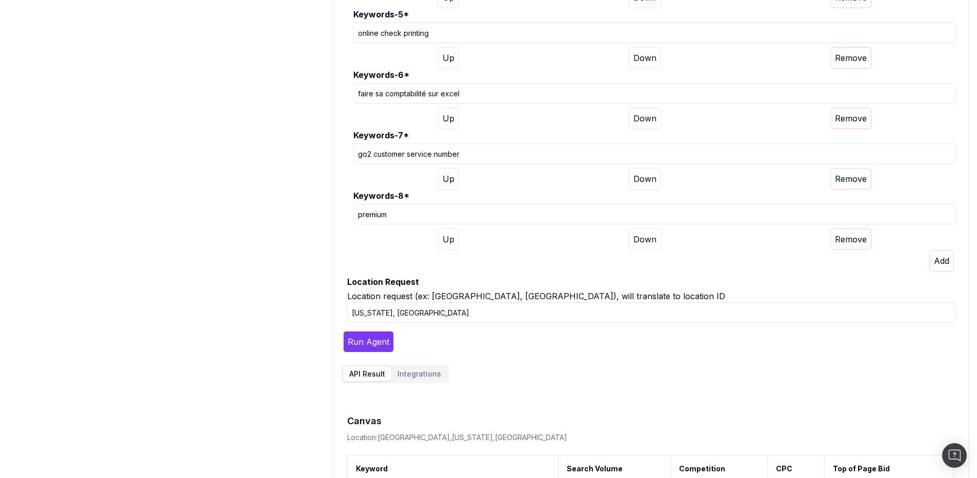
type input "premium"
click at [942, 264] on icon "button" at bounding box center [941, 261] width 15 height 10
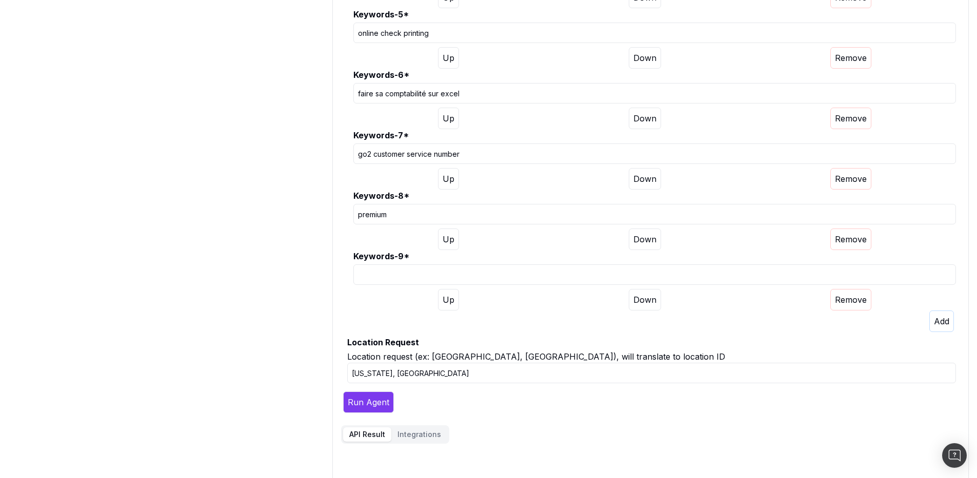
click at [936, 322] on icon "button" at bounding box center [941, 321] width 15 height 10
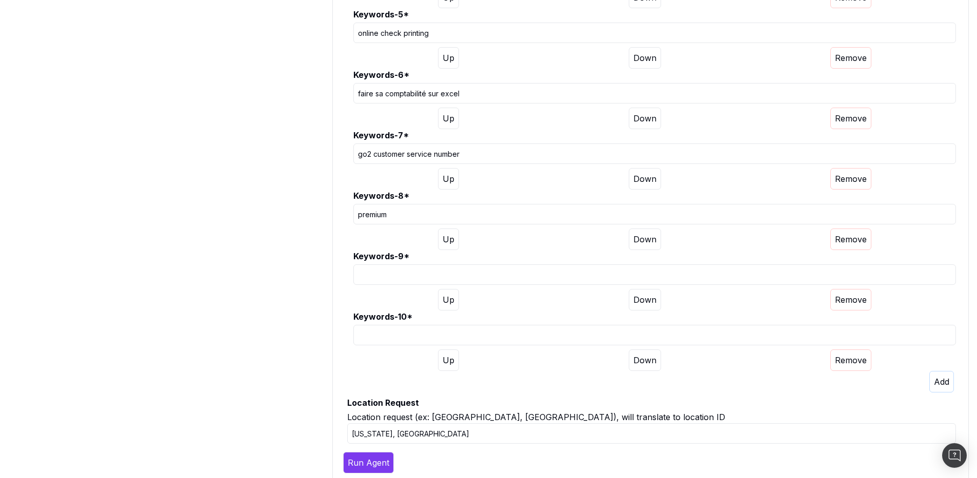
click at [393, 279] on input "Keywords-9 *" at bounding box center [654, 275] width 602 height 21
paste input "is cost of goods sold same as cost of sales"
type input "is cost of goods sold same as cost of sales"
click at [740, 334] on input "Keywords-10 *" at bounding box center [654, 335] width 602 height 21
paste input "free financial statement template"
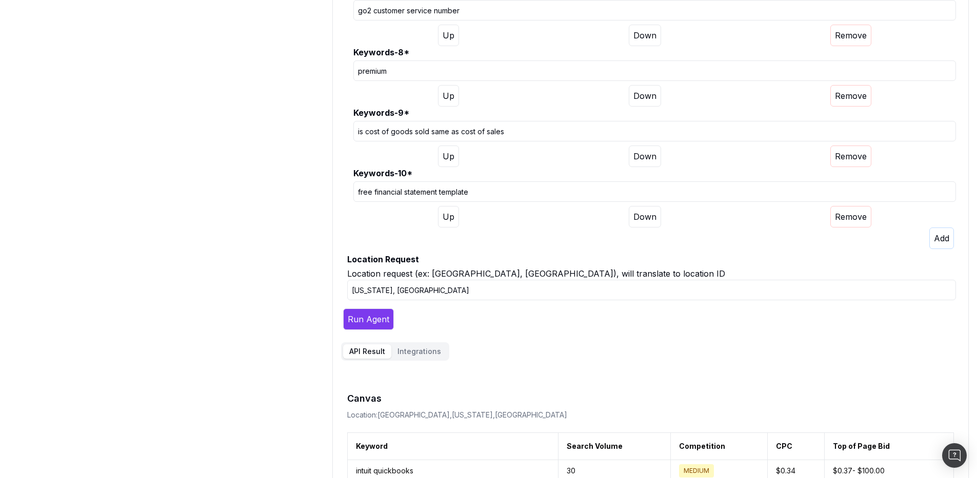
scroll to position [534, 0]
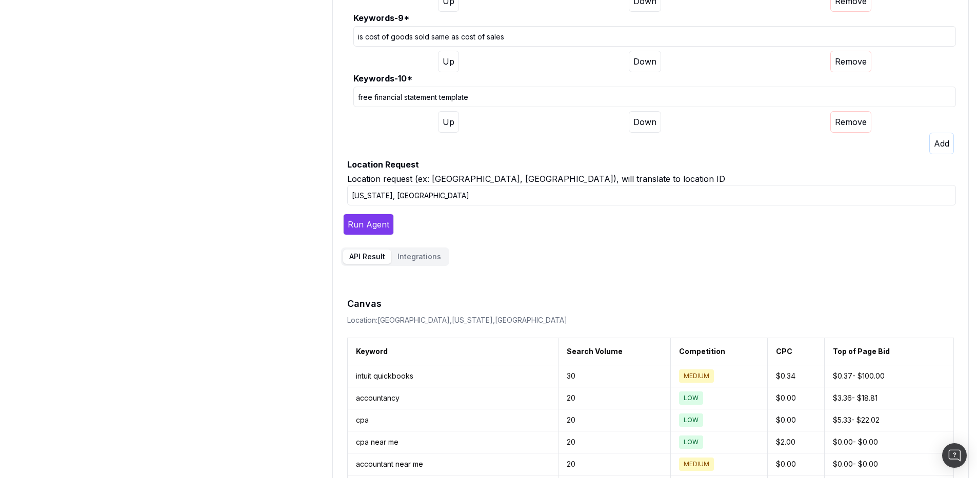
type input "free financial statement template"
click at [368, 224] on button "Run Agent" at bounding box center [368, 225] width 51 height 22
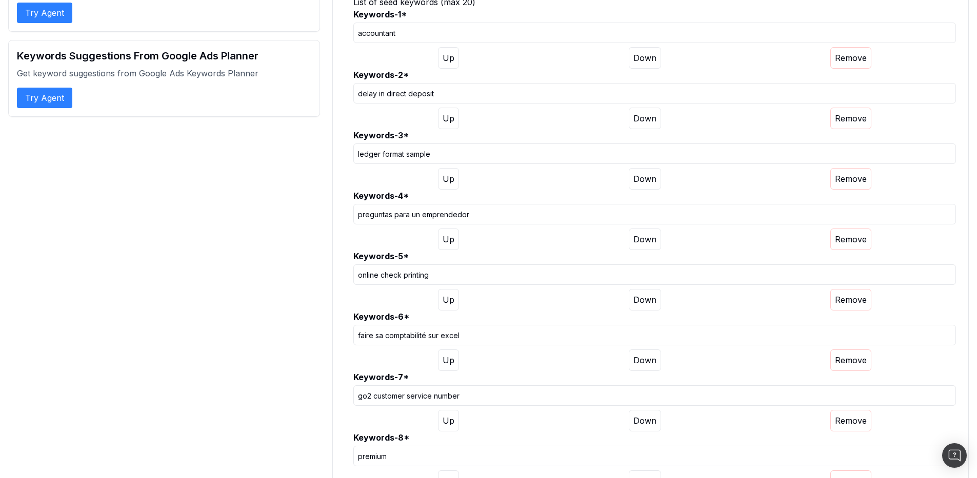
scroll to position [0, 0]
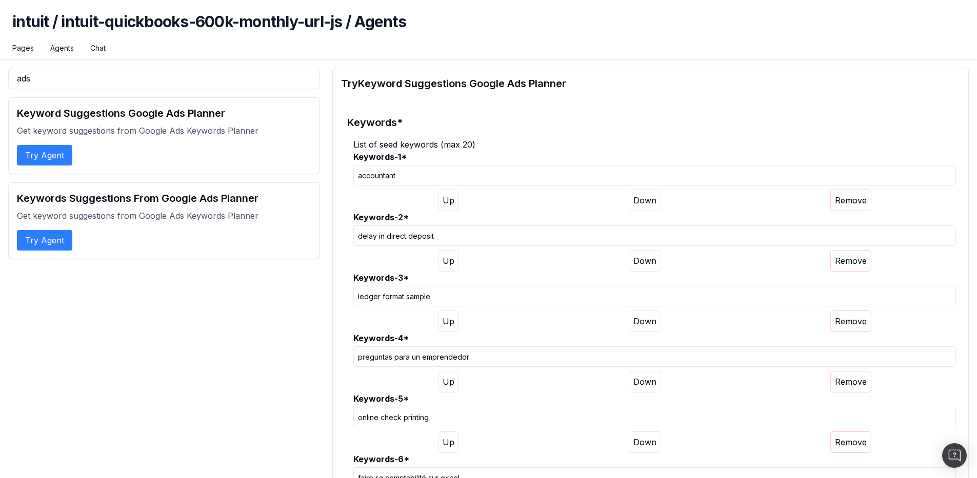
click at [424, 296] on input "ledger format sample" at bounding box center [654, 296] width 602 height 21
click at [366, 299] on input "ledger format sample" at bounding box center [654, 296] width 602 height 21
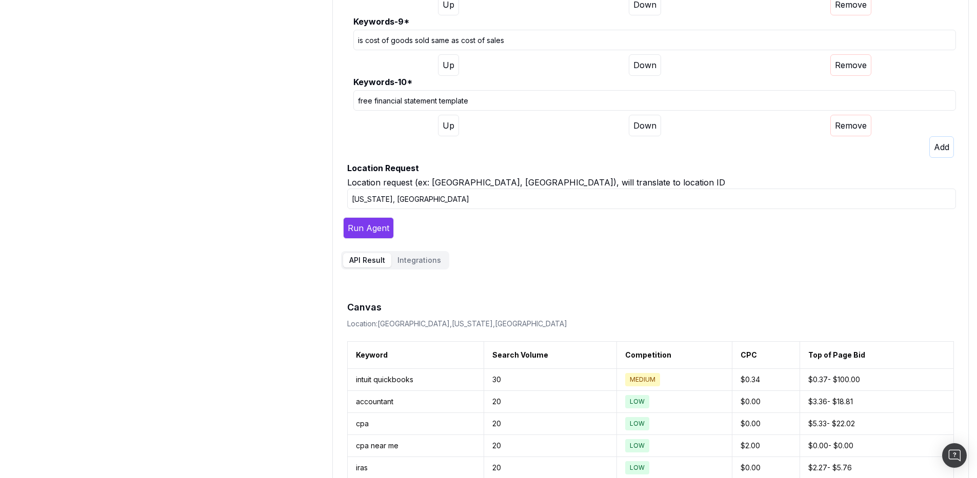
scroll to position [636, 0]
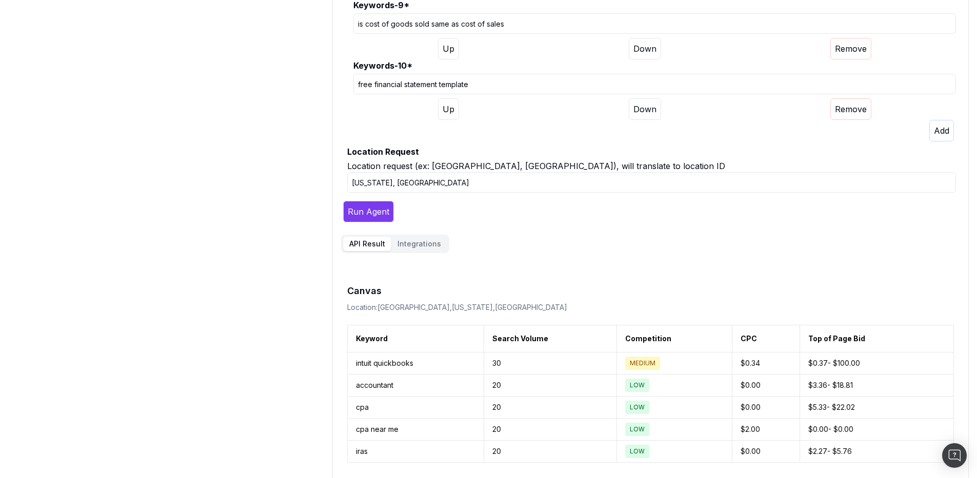
click at [429, 243] on button "Integrations" at bounding box center [419, 244] width 56 height 14
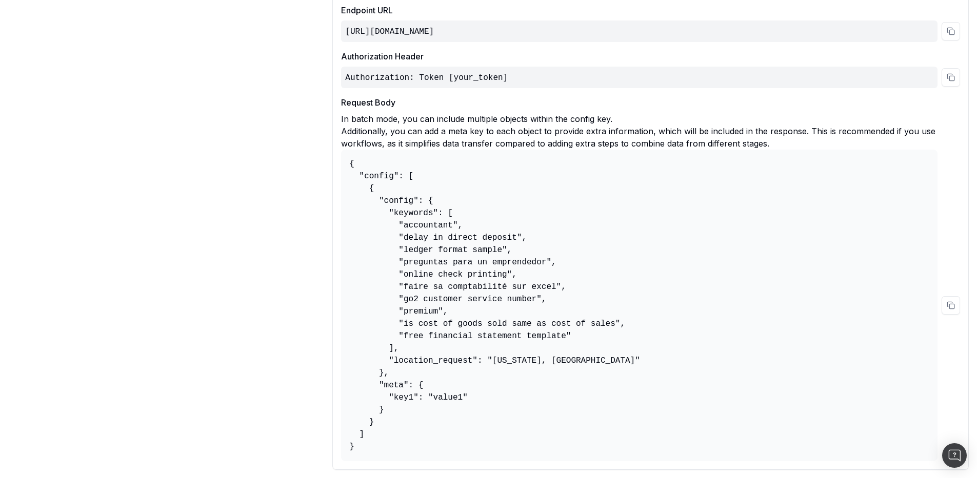
scroll to position [969, 0]
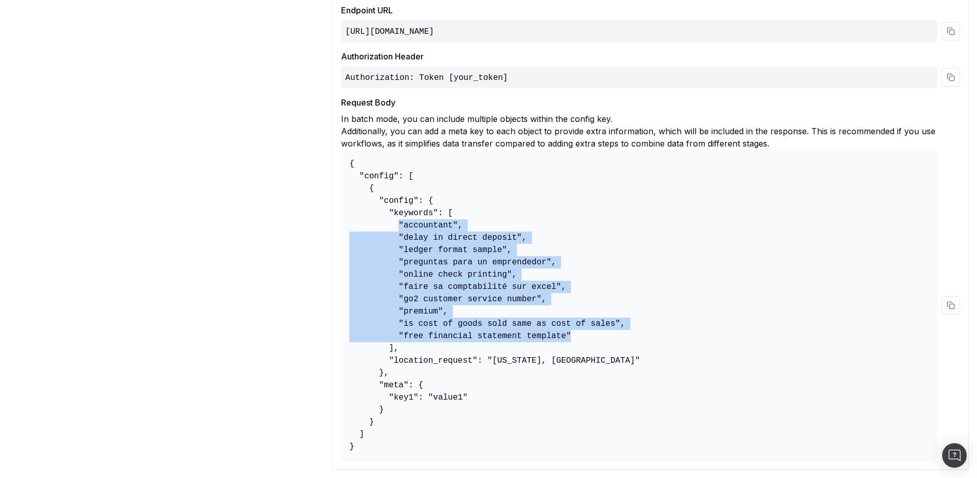
drag, startPoint x: 400, startPoint y: 222, endPoint x: 573, endPoint y: 335, distance: 207.0
click at [573, 335] on pre "{ "config": [ { "config": { "keywords": [ "accountant", "delay in direct deposi…" at bounding box center [639, 306] width 596 height 312
copy pre ""accountant", "delay in direct deposit", "ledger format sample", "preguntas par…"
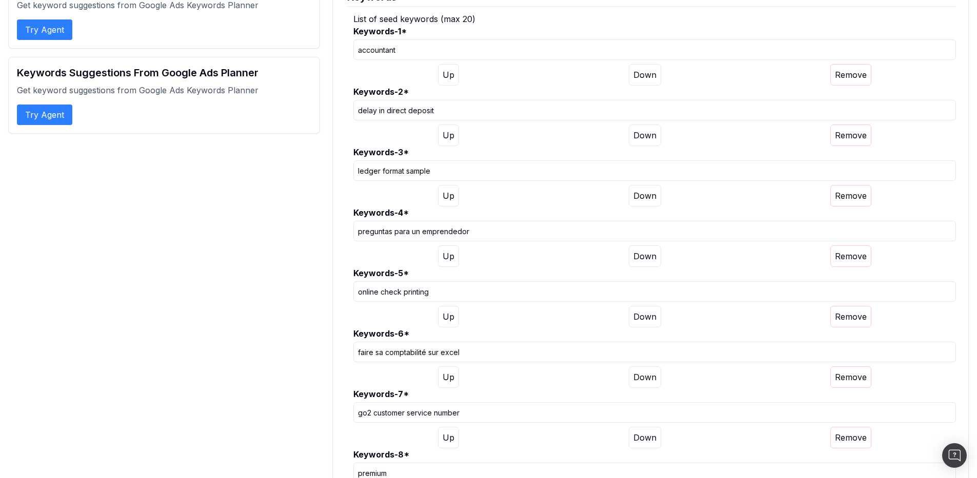
scroll to position [0, 0]
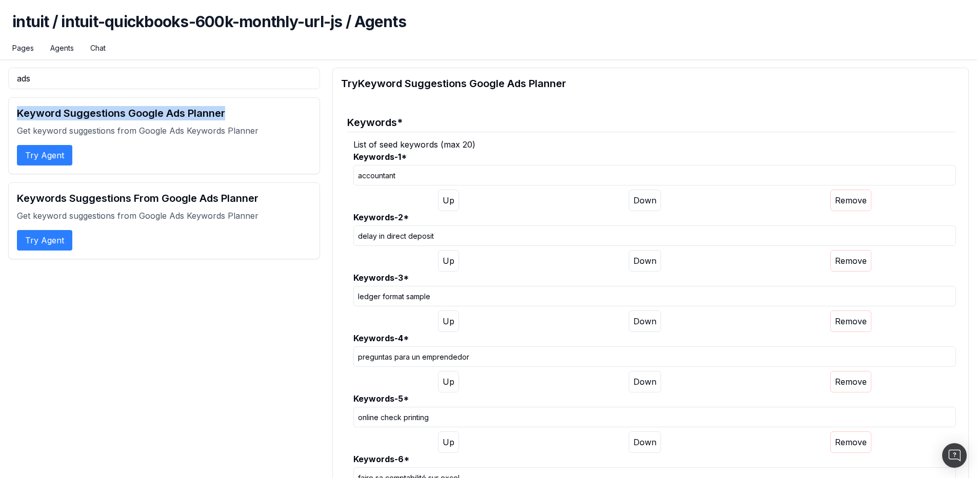
drag, startPoint x: 238, startPoint y: 114, endPoint x: 4, endPoint y: 106, distance: 234.9
copy h2 "Keyword Suggestions Google Ads Planner"
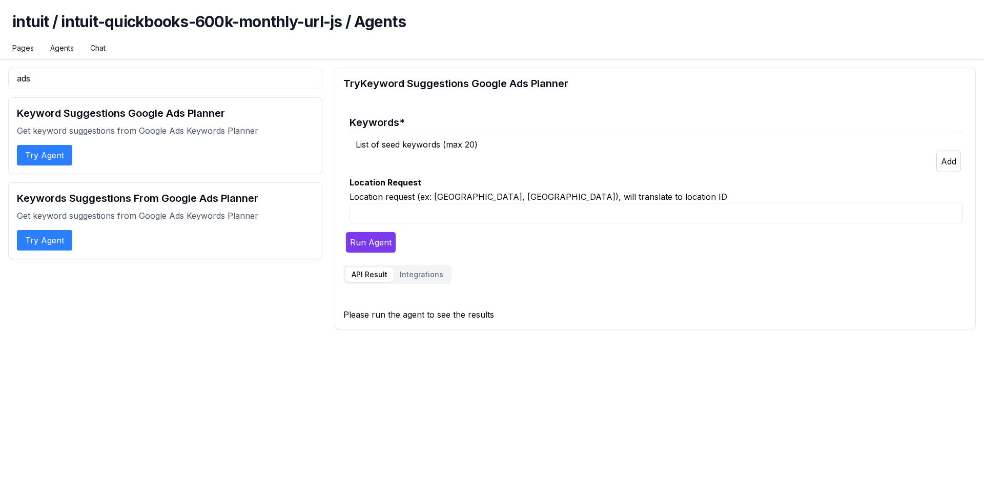
click at [60, 245] on button "Try Agent" at bounding box center [44, 240] width 55 height 21
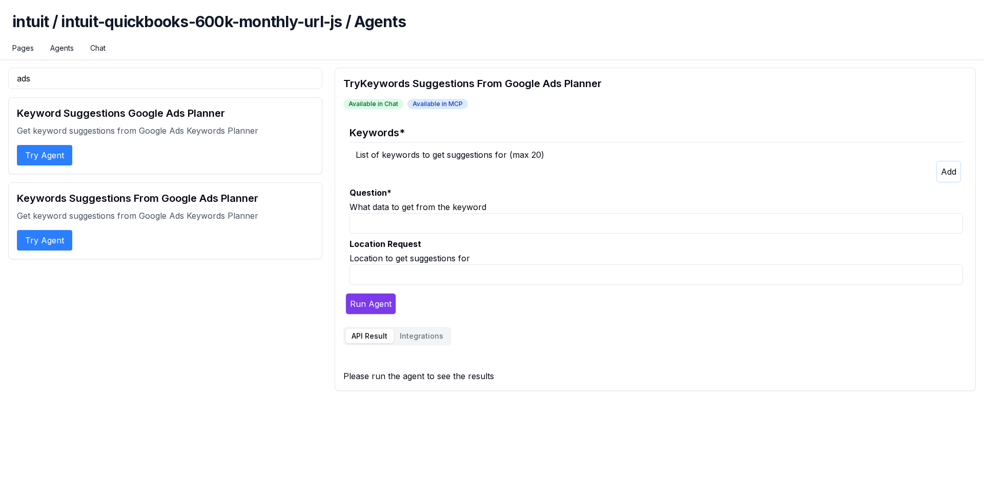
click at [505, 209] on div "What data to get from the keyword" at bounding box center [657, 207] width 614 height 12
click at [943, 168] on icon "button" at bounding box center [948, 172] width 15 height 10
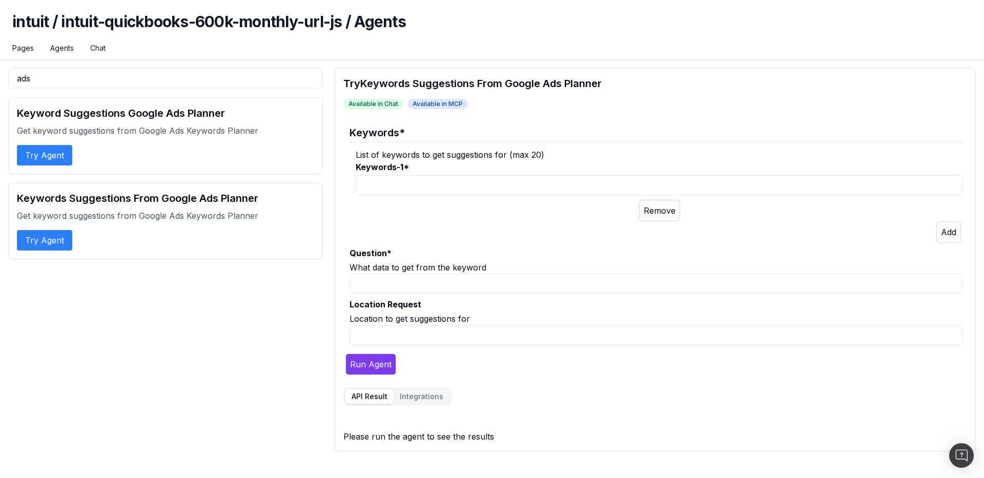
click at [450, 183] on input "Keywords-1 *" at bounding box center [660, 185] width 608 height 21
type input "accounting"
click at [423, 271] on div "What data to get from the keyword" at bounding box center [657, 267] width 614 height 12
click at [423, 270] on div "What data to get from the keyword" at bounding box center [657, 267] width 614 height 12
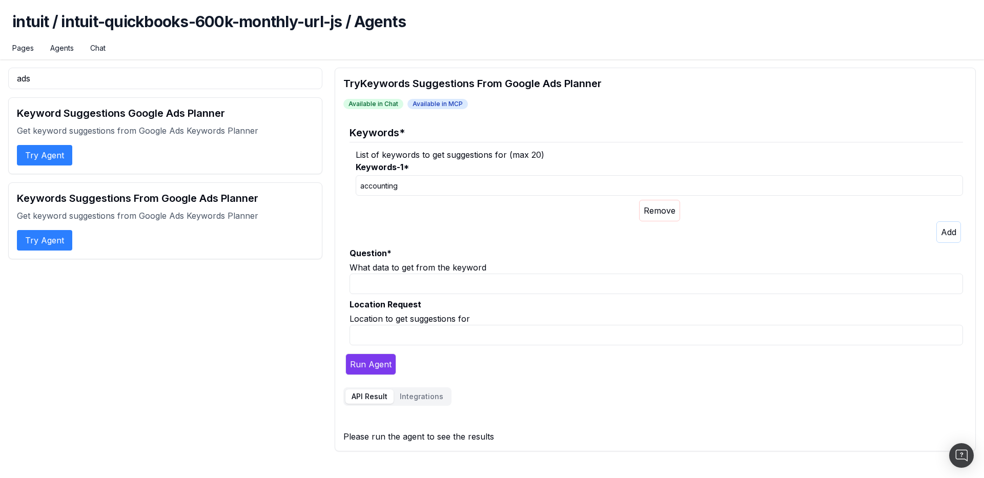
click at [389, 286] on input "Question *" at bounding box center [657, 284] width 614 height 21
paste input "What is the search volume for this keyword?"
type input "What is the search volume for this keyword?"
click at [393, 340] on input "Location Request" at bounding box center [657, 335] width 614 height 21
paste input "us"
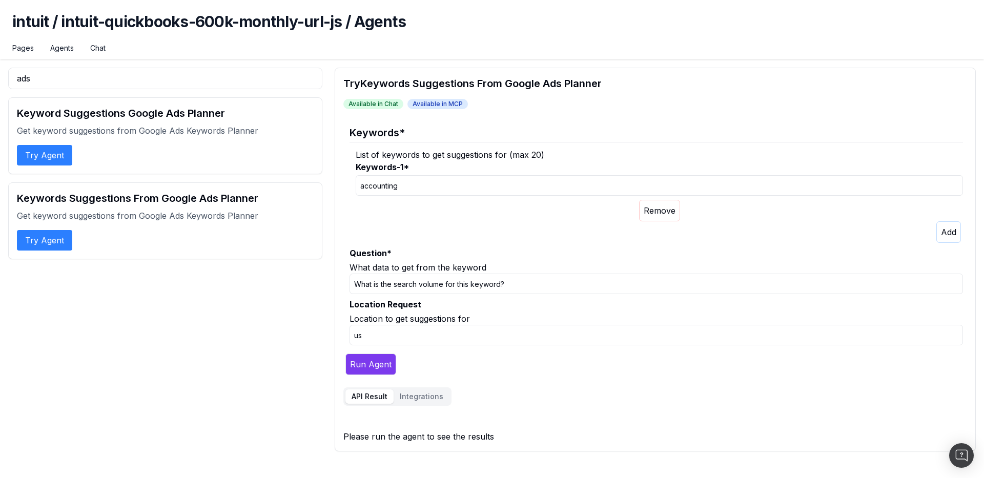
type input "us"
click at [383, 366] on button "Run Agent" at bounding box center [371, 365] width 51 height 22
click at [427, 394] on button "Integrations" at bounding box center [419, 397] width 56 height 14
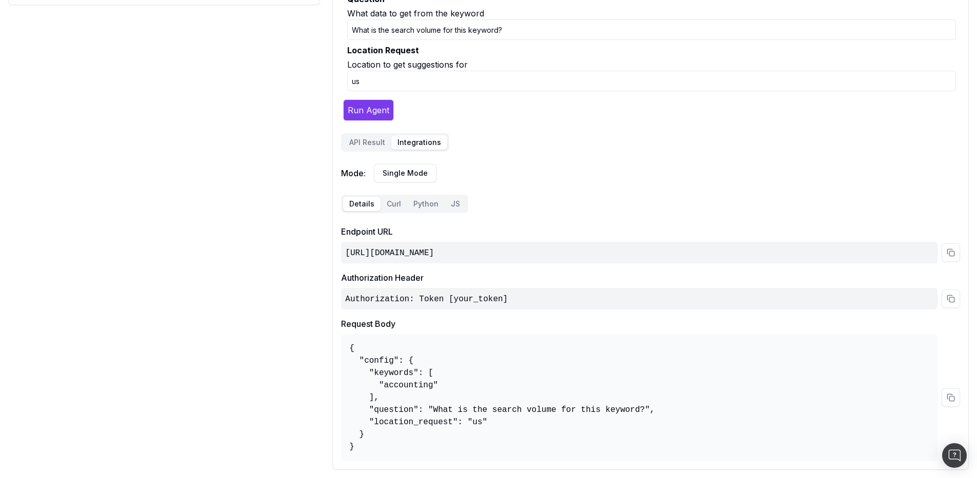
scroll to position [153, 0]
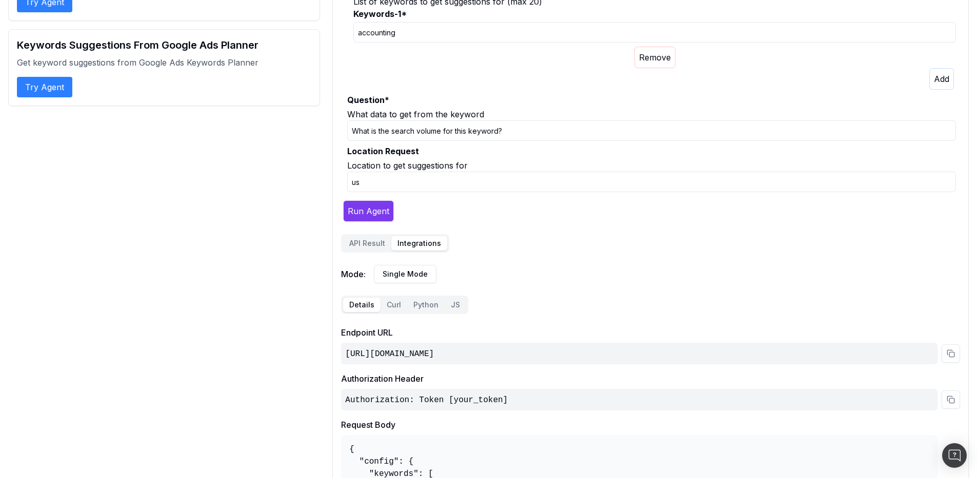
click at [395, 202] on div "Try Keywords Suggestions From Google Ads Planner Available in Chat Available in…" at bounding box center [650, 242] width 636 height 657
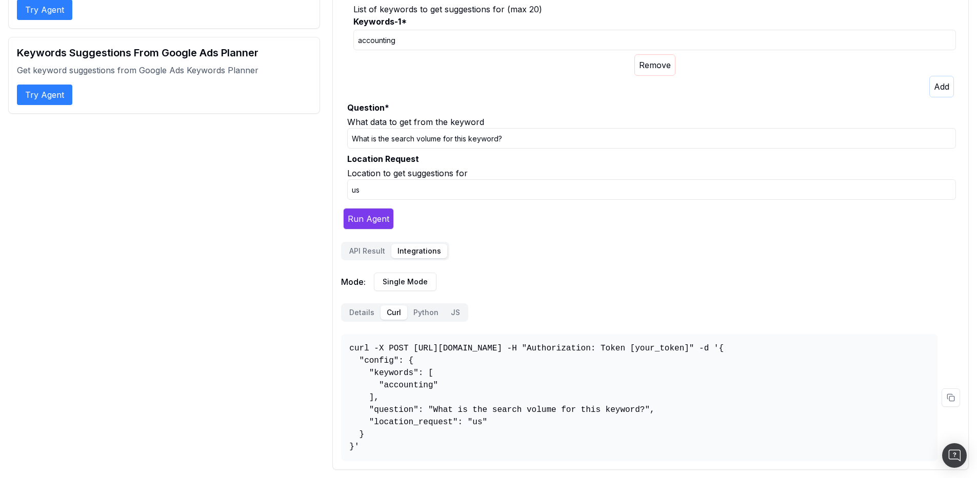
drag, startPoint x: 360, startPoint y: 442, endPoint x: 345, endPoint y: 334, distance: 109.3
click at [345, 334] on pre "curl -X POST https://osl.botify.com/api/v1/o/agents/intuit/intuit-quickbooks-60…" at bounding box center [639, 397] width 596 height 127
copy pre "curl -X POST https://osl.botify.com/api/v1/o/agents/intuit/intuit-quickbooks-60…"
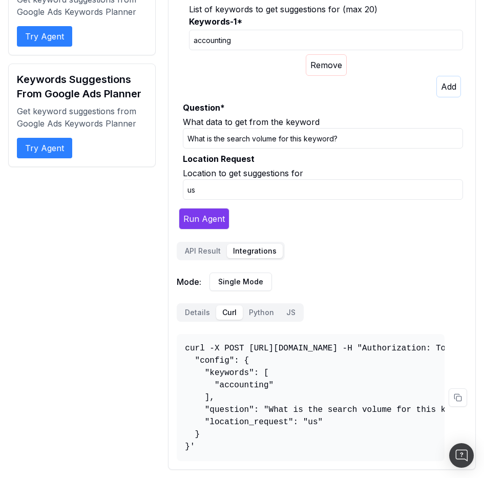
click at [251, 377] on pre "curl -X POST https://osl.botify.com/api/v1/o/agents/intuit/intuit-quickbooks-60…" at bounding box center [311, 397] width 268 height 127
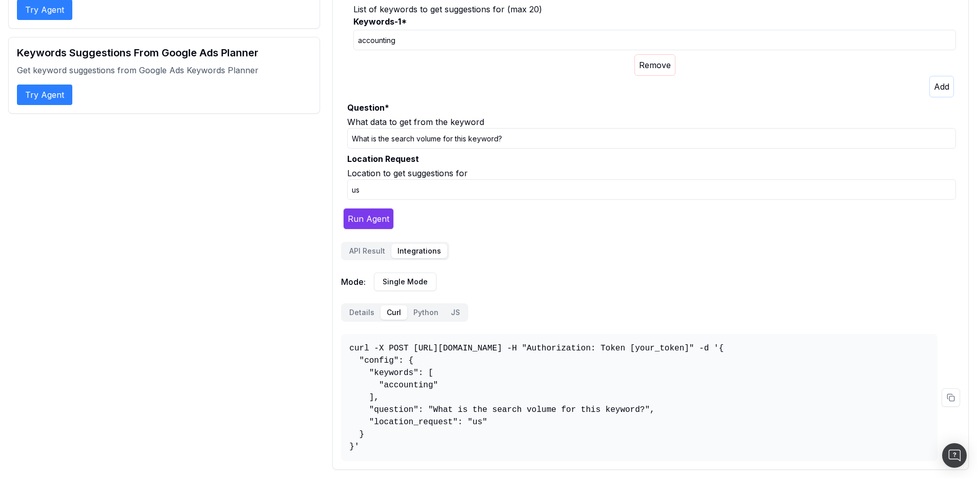
click at [453, 410] on pre "curl -X POST https://osl.botify.com/api/v1/o/agents/intuit/intuit-quickbooks-60…" at bounding box center [639, 397] width 596 height 127
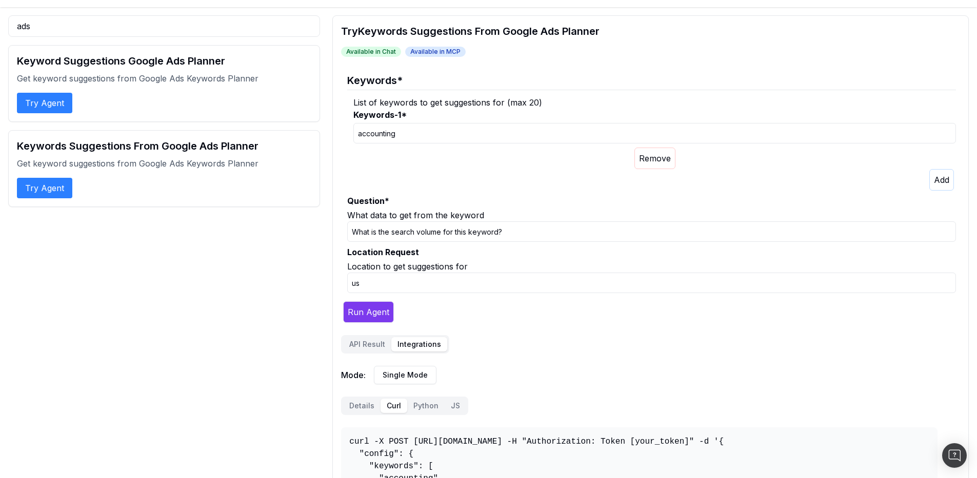
scroll to position [0, 0]
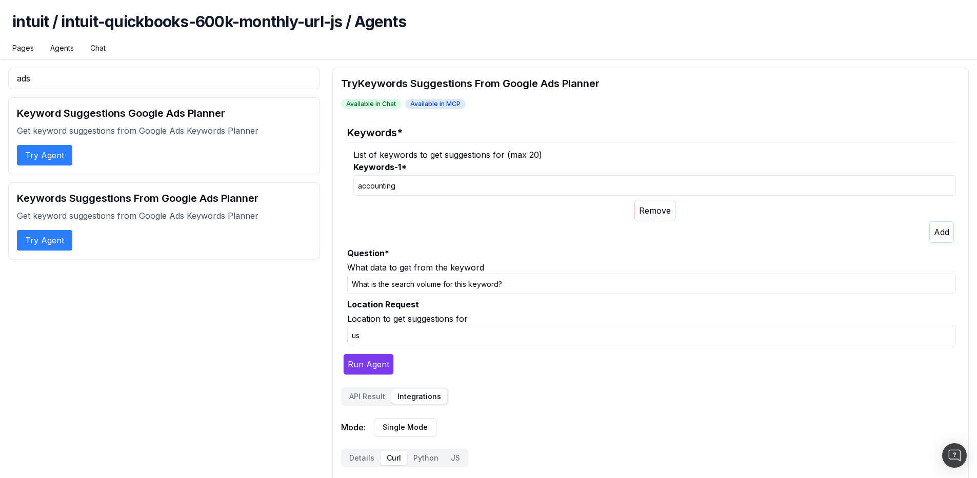
click at [50, 154] on button "Try Agent" at bounding box center [44, 155] width 55 height 21
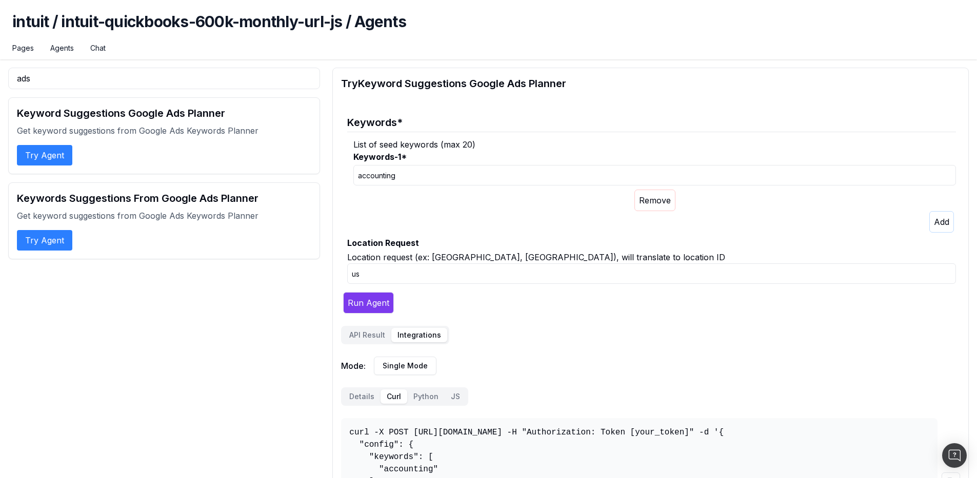
click at [406, 179] on input "accounting" at bounding box center [654, 175] width 602 height 21
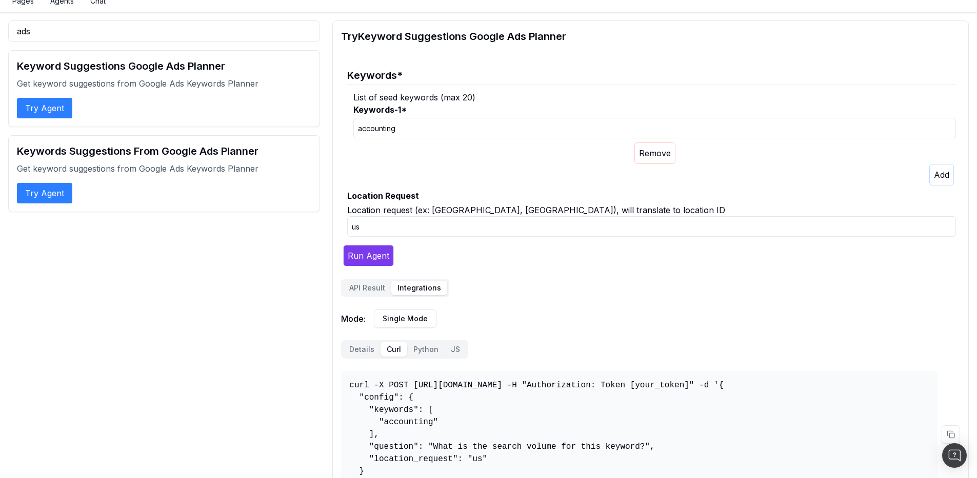
scroll to position [92, 0]
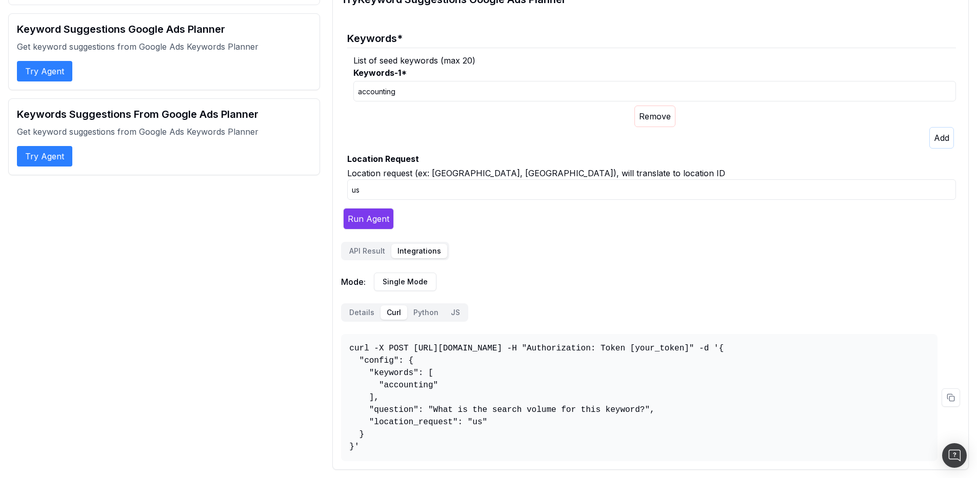
click at [435, 385] on pre "curl -X POST https://osl.botify.com/api/v1/o/agents/intuit/intuit-quickbooks-60…" at bounding box center [639, 397] width 596 height 127
click at [356, 307] on button "Details" at bounding box center [361, 313] width 37 height 14
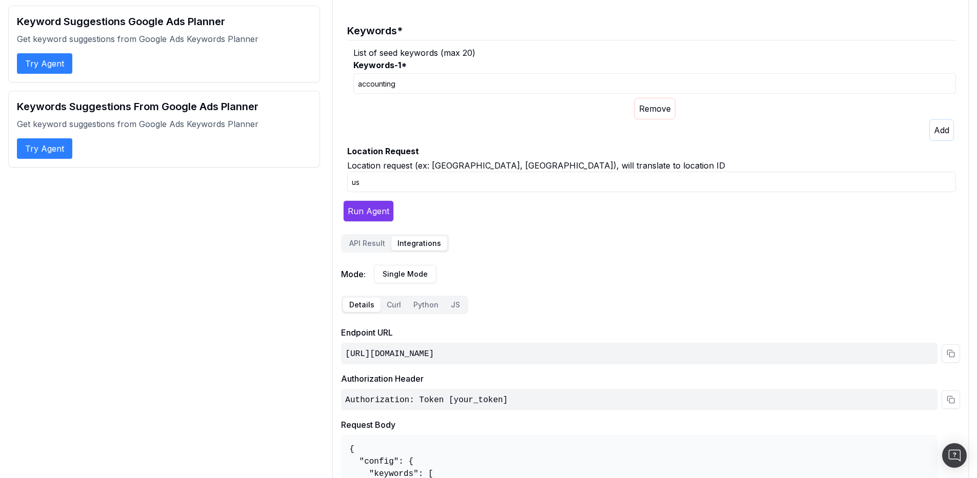
click at [382, 308] on button "Curl" at bounding box center [393, 305] width 27 height 14
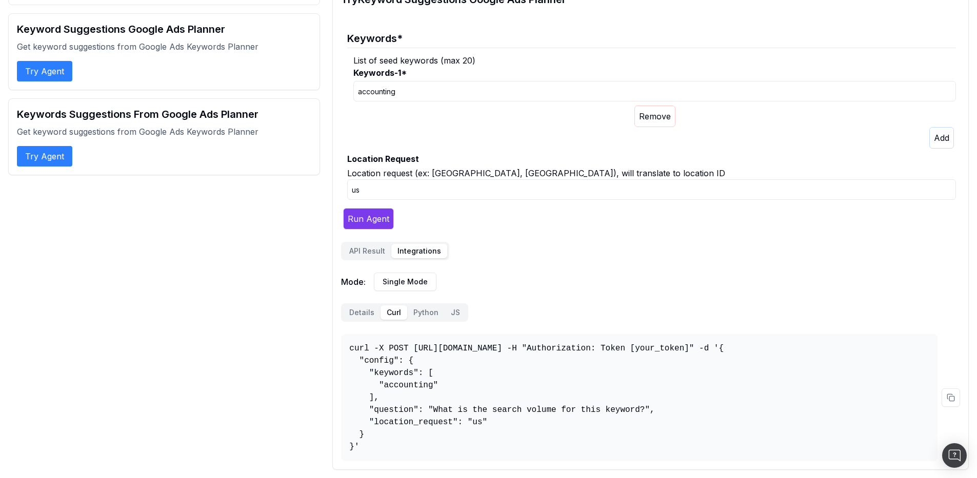
click at [423, 82] on input "accounting" at bounding box center [654, 91] width 602 height 21
type input "accounting"
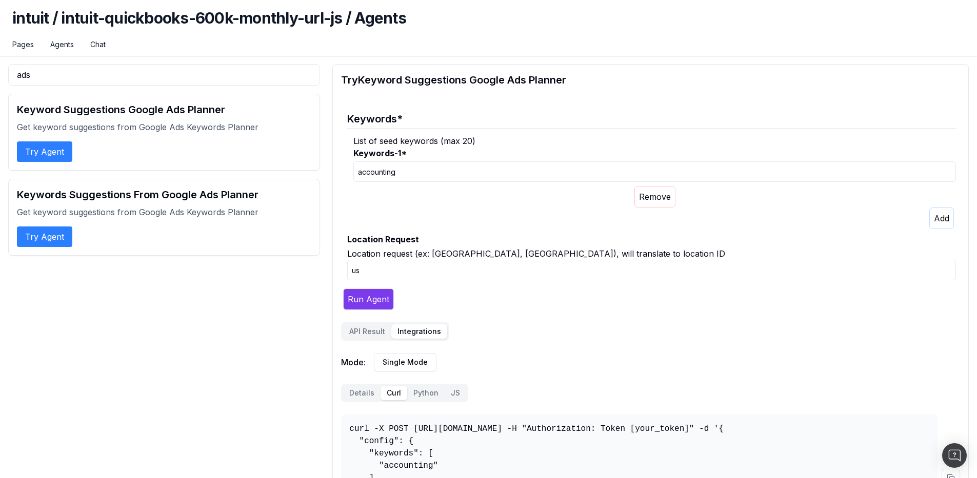
scroll to position [0, 0]
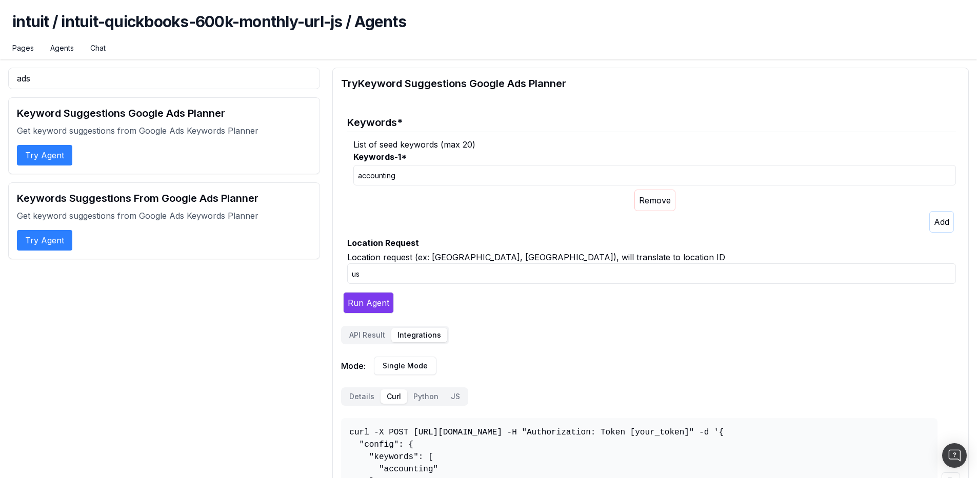
click at [59, 157] on button "Try Agent" at bounding box center [44, 155] width 55 height 21
click at [58, 231] on button "Try Agent" at bounding box center [44, 240] width 55 height 21
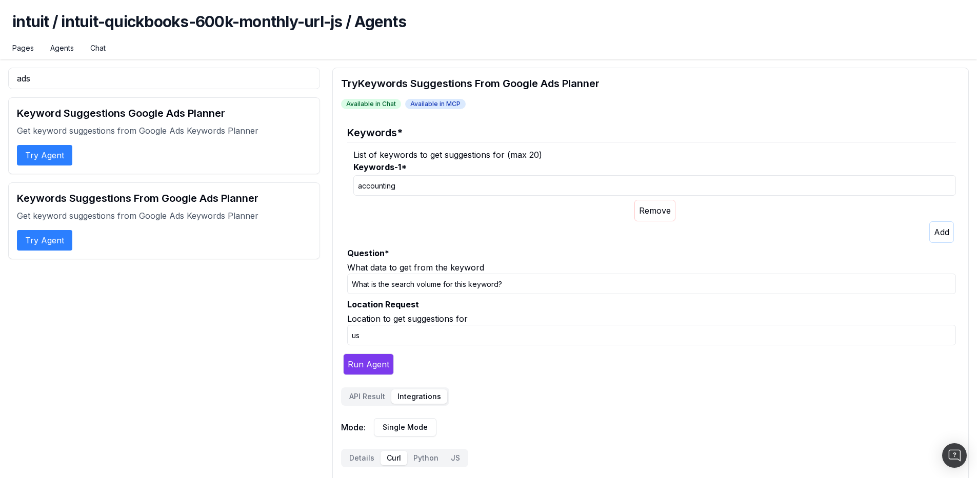
click at [51, 153] on button "Try Agent" at bounding box center [44, 155] width 55 height 21
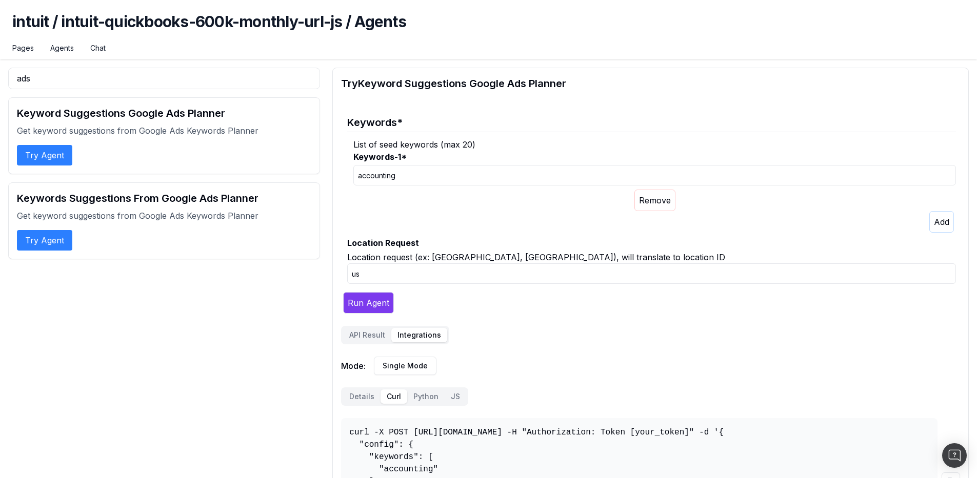
scroll to position [92, 0]
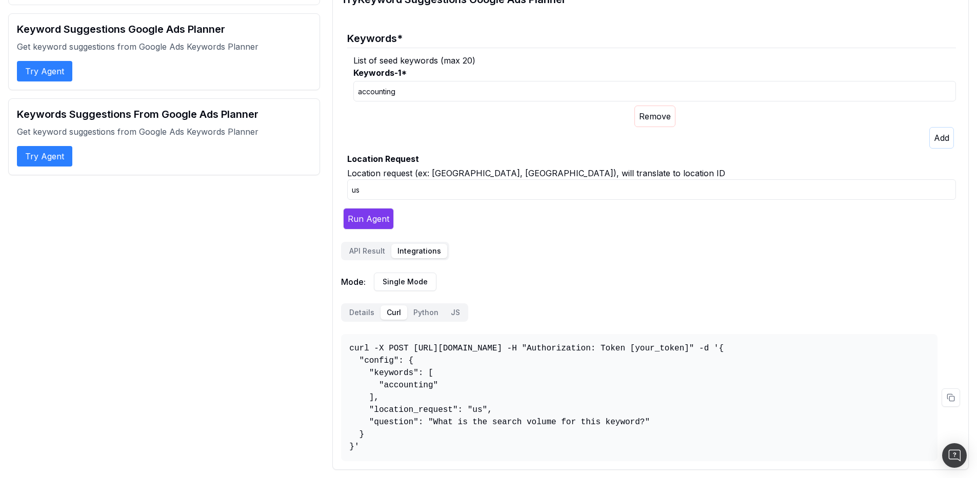
click at [499, 383] on pre "curl -X POST https://osl.botify.com/api/v1/o/agents/intuit/intuit-quickbooks-60…" at bounding box center [639, 397] width 596 height 127
click at [504, 473] on div "ads Keyword Suggestions Google Ads Planner Get keyword suggestions from Google …" at bounding box center [488, 226] width 977 height 503
drag, startPoint x: 540, startPoint y: 338, endPoint x: 962, endPoint y: 347, distance: 421.5
click at [977, 357] on html "intuit / intuit-quickbooks-600k-monthly-url-js / Agents Pages Agents Chat ads K…" at bounding box center [488, 155] width 977 height 478
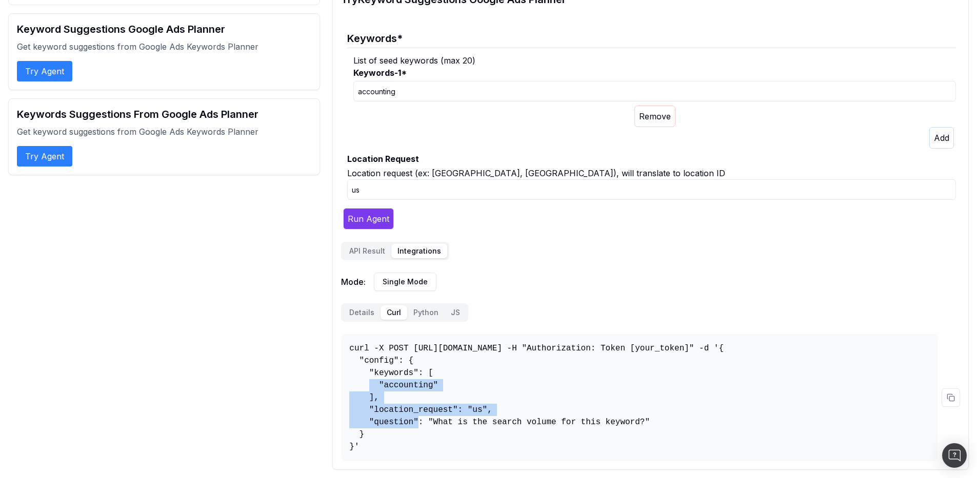
scroll to position [0, 363]
drag, startPoint x: 907, startPoint y: 341, endPoint x: 708, endPoint y: 338, distance: 198.4
click at [708, 338] on pre "curl -X POST https://osl.botify.com/api/v1/o/agents/intuit/intuit-quickbooks-60…" at bounding box center [639, 397] width 596 height 127
click at [420, 306] on button "Python" at bounding box center [425, 313] width 37 height 14
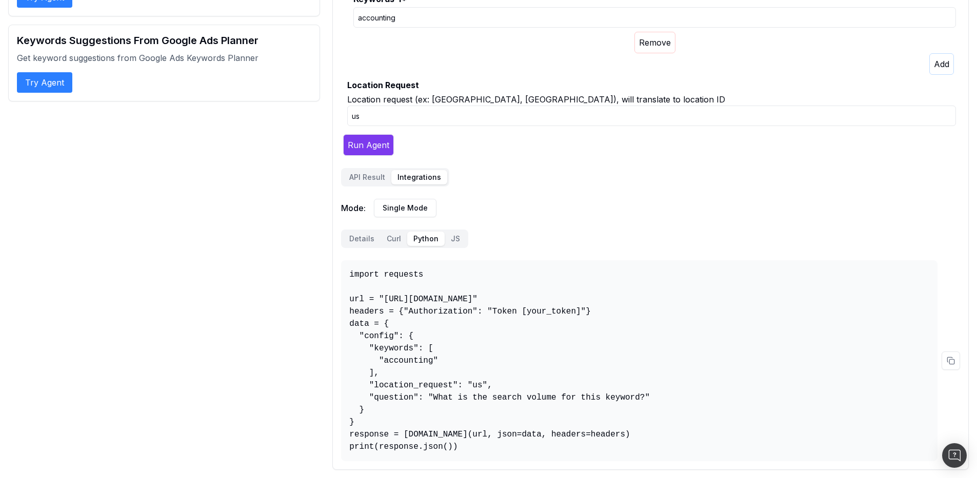
scroll to position [72, 0]
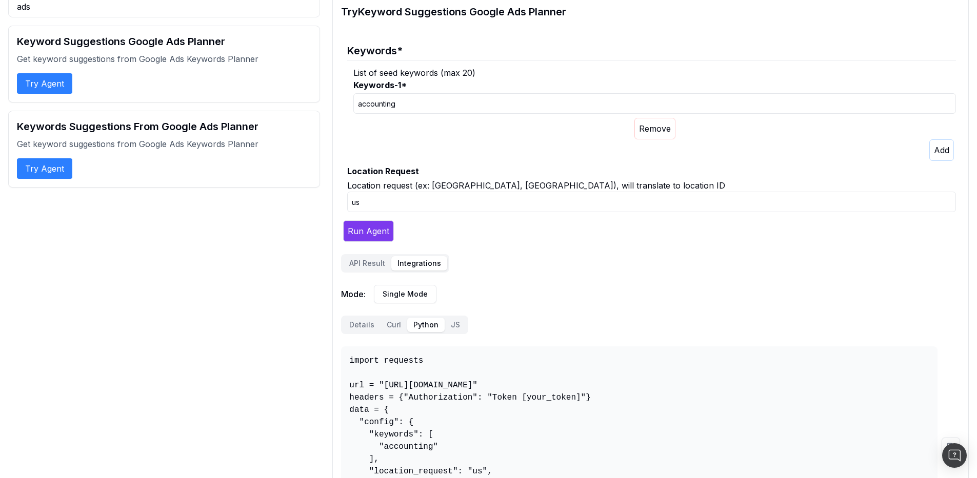
click at [363, 171] on div "Try Keyword Suggestions Google Ads Planner Keywords * List of seed keywords (ma…" at bounding box center [650, 276] width 636 height 560
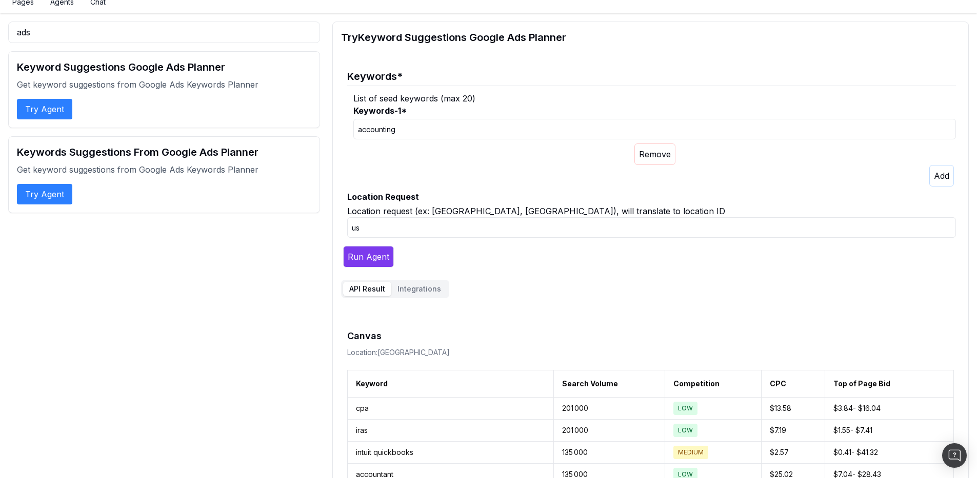
scroll to position [0, 0]
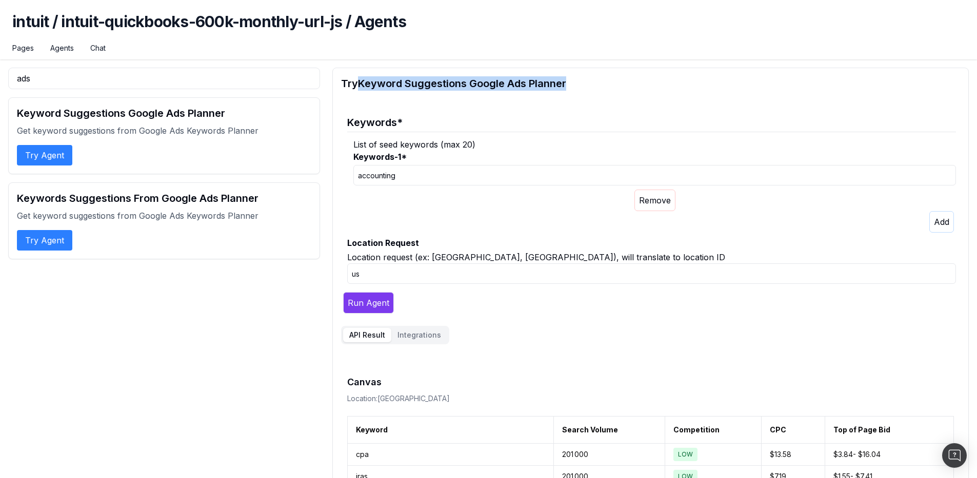
drag, startPoint x: 576, startPoint y: 86, endPoint x: 362, endPoint y: 79, distance: 213.9
click at [362, 79] on h2 "Try Keyword Suggestions Google Ads Planner" at bounding box center [650, 83] width 619 height 14
click at [218, 116] on h2 "Keyword Suggestions Google Ads Planner" at bounding box center [164, 113] width 294 height 14
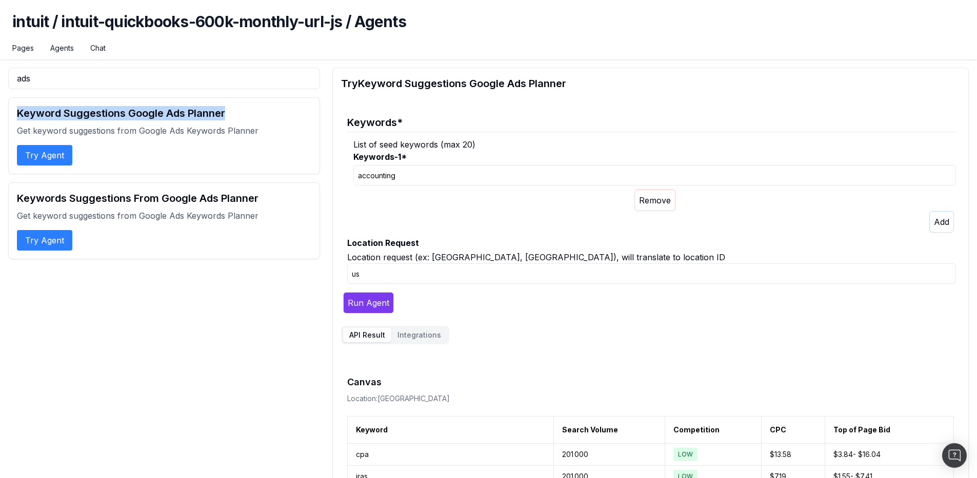
drag, startPoint x: 232, startPoint y: 115, endPoint x: 2, endPoint y: 109, distance: 230.3
copy h2 "Keyword Suggestions Google Ads Planner"
